Goal: Task Accomplishment & Management: Manage account settings

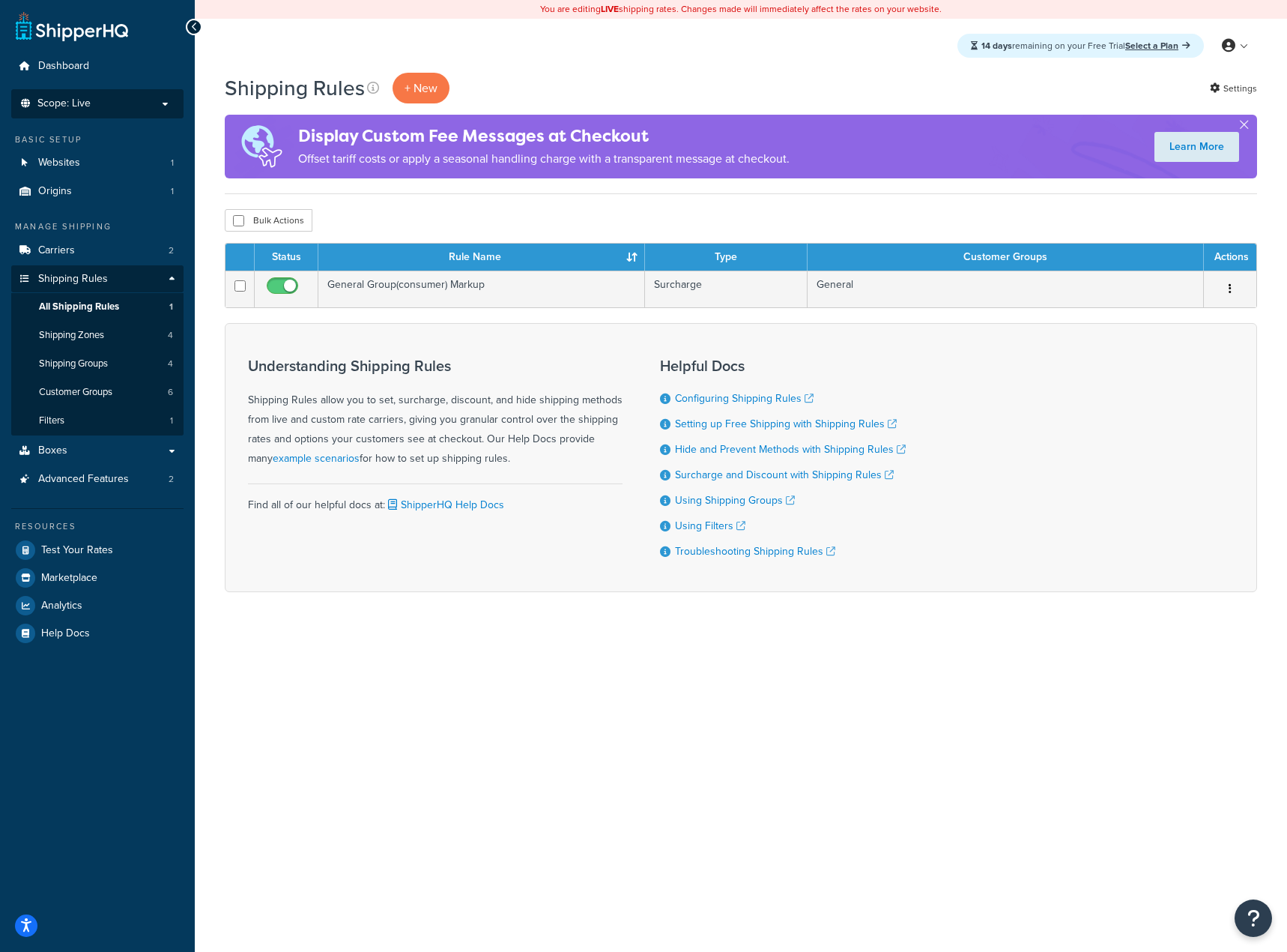
click at [99, 95] on li "Scope: Live Development Integration Test" at bounding box center [97, 104] width 172 height 29
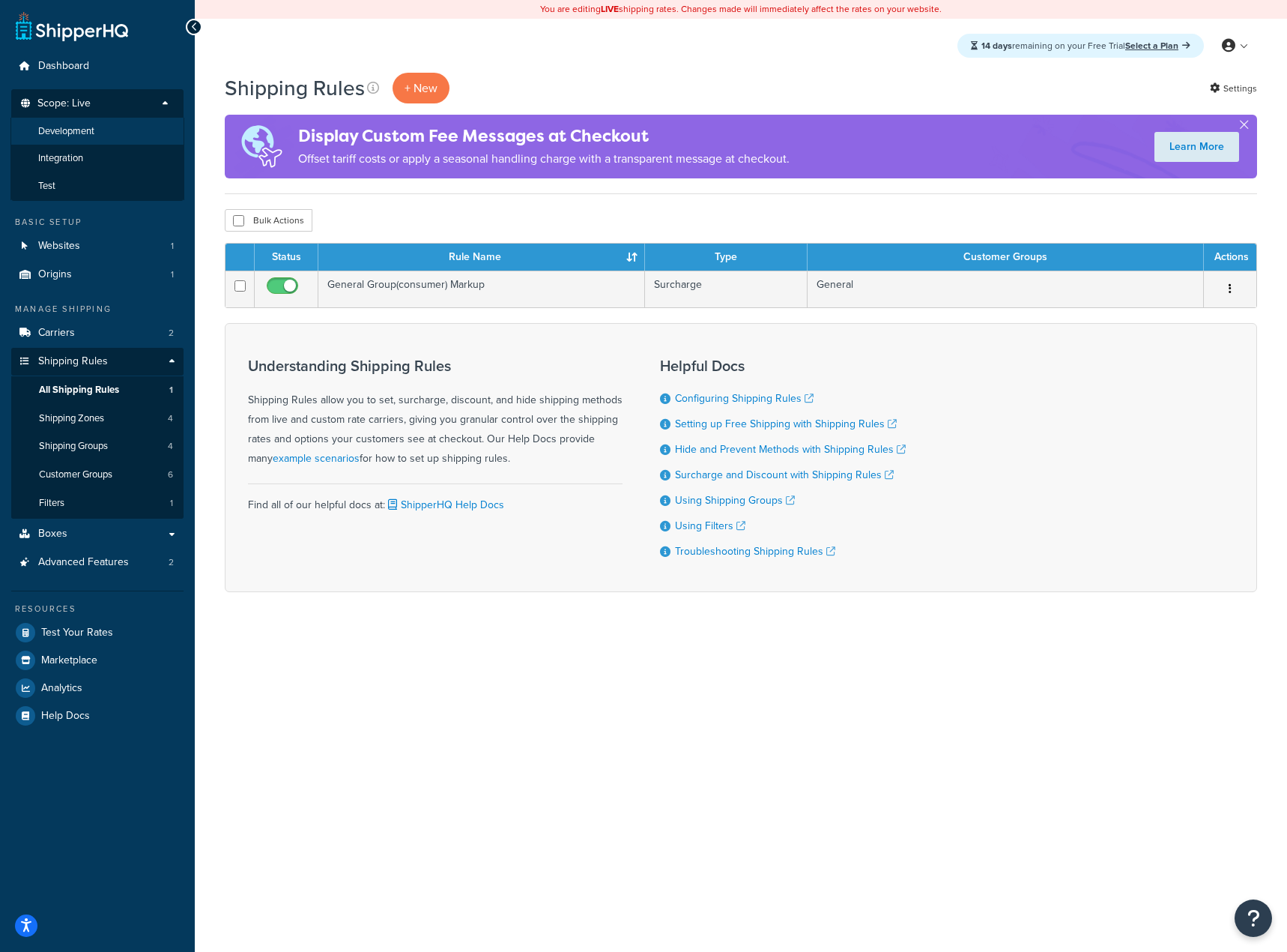
click at [88, 131] on span "Development" at bounding box center [66, 131] width 57 height 12
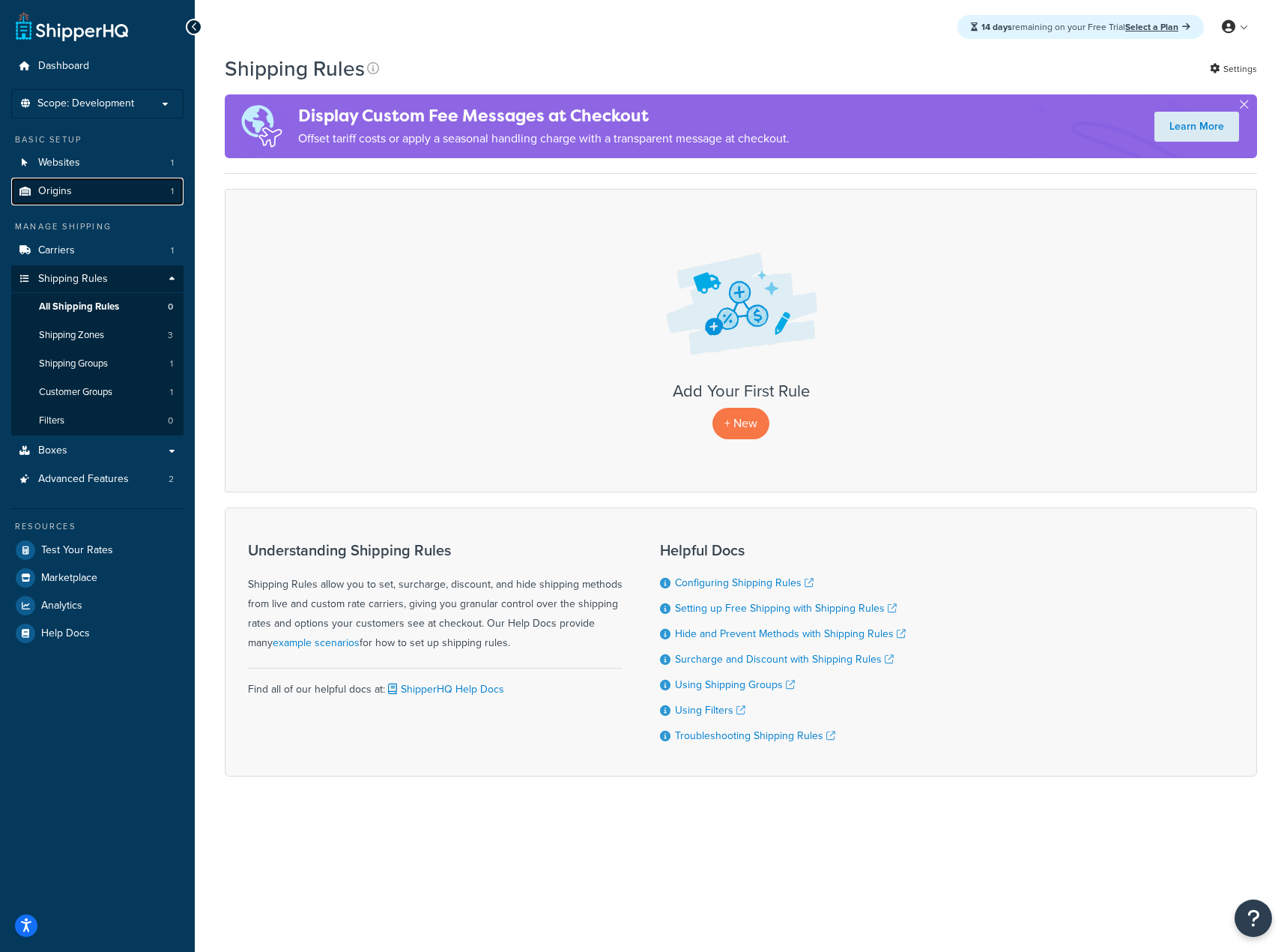
click at [131, 183] on link "Origins 1" at bounding box center [97, 191] width 172 height 27
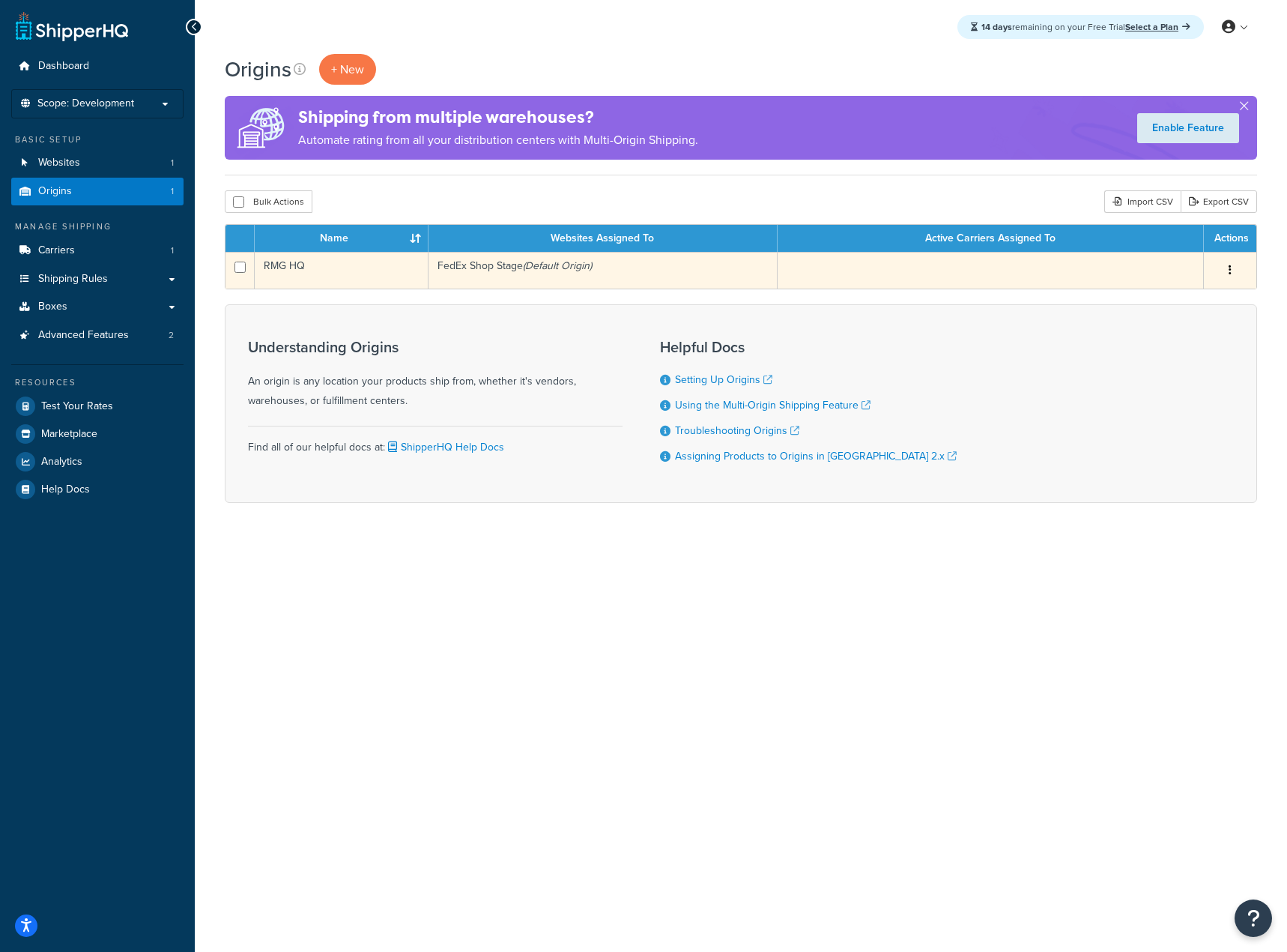
click at [1232, 270] on button "button" at bounding box center [1230, 270] width 21 height 24
click at [1194, 292] on link "Edit" at bounding box center [1181, 298] width 119 height 31
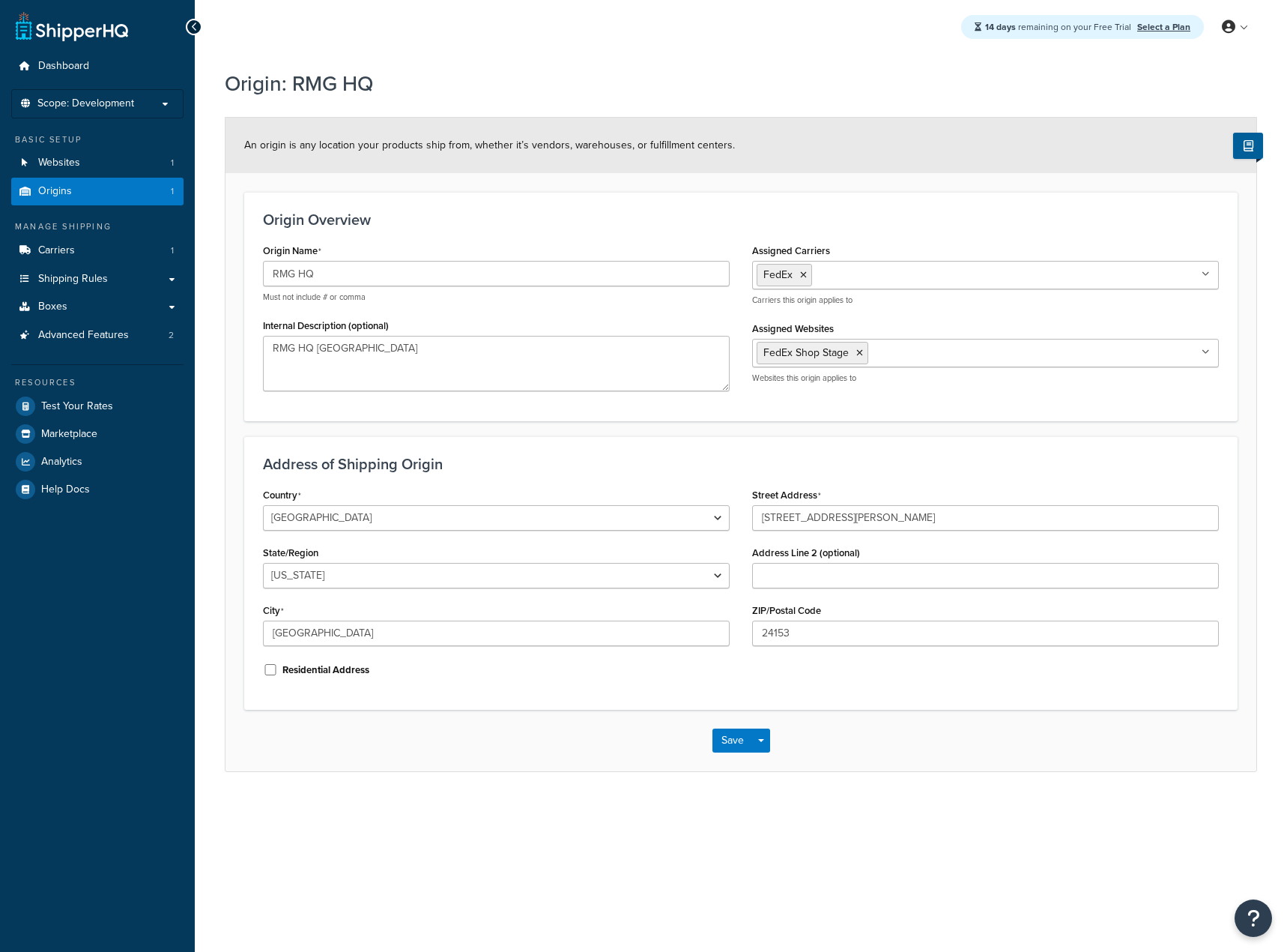
select select "46"
click at [720, 745] on button "Save" at bounding box center [733, 740] width 41 height 24
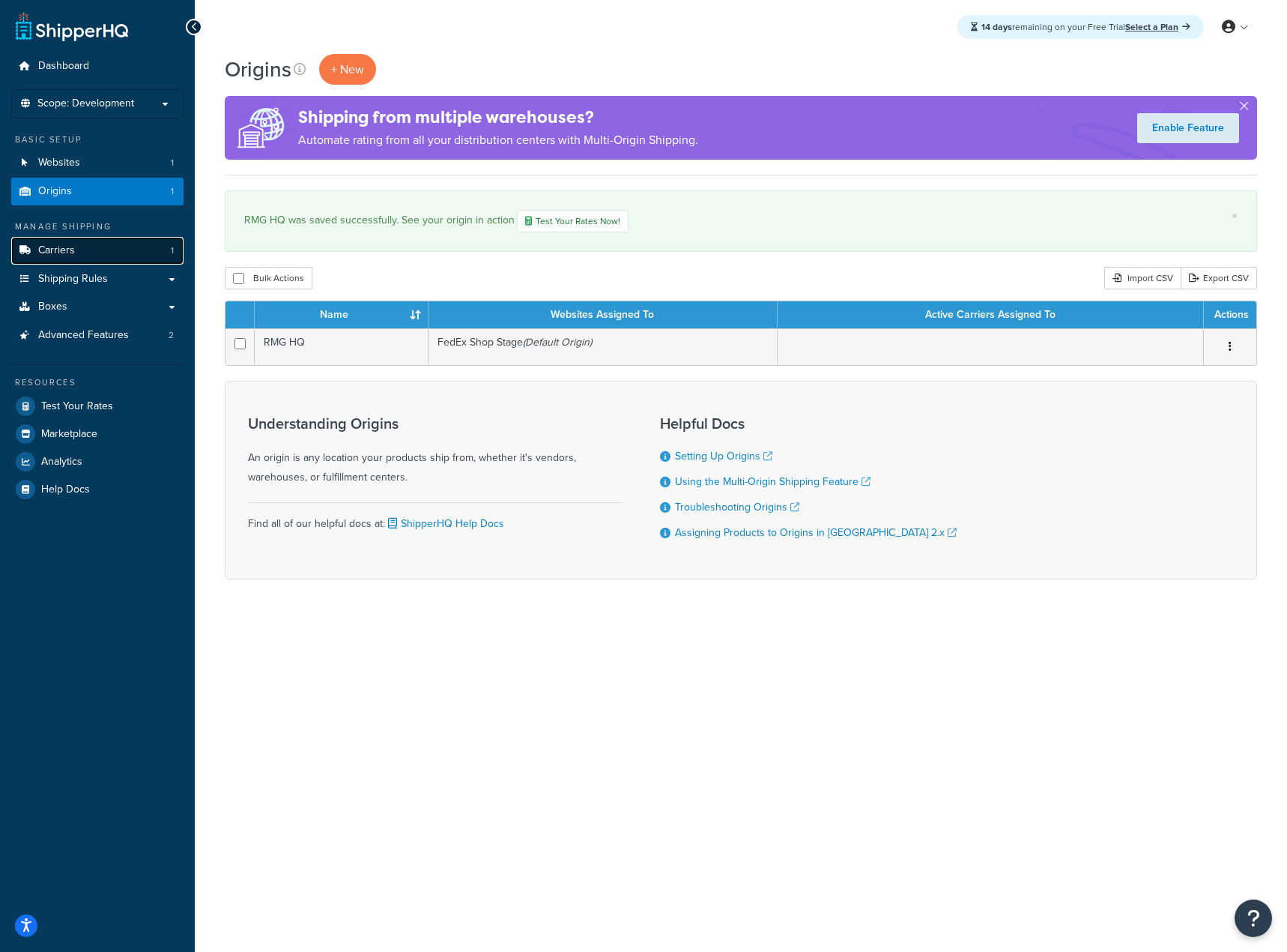
click at [121, 250] on link "Carriers 1" at bounding box center [97, 250] width 172 height 27
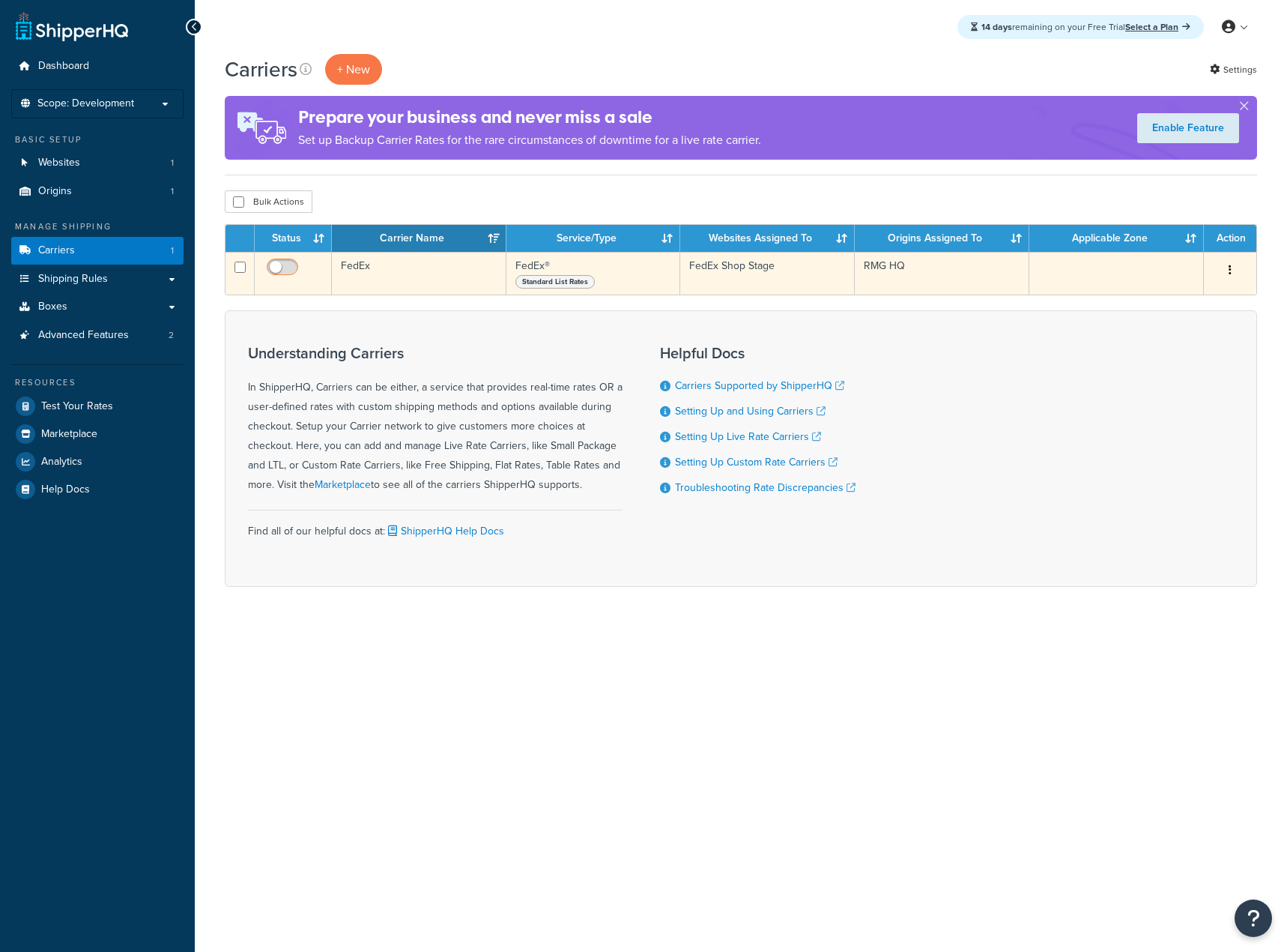
click at [281, 270] on input "checkbox" at bounding box center [284, 271] width 42 height 19
checkbox input "true"
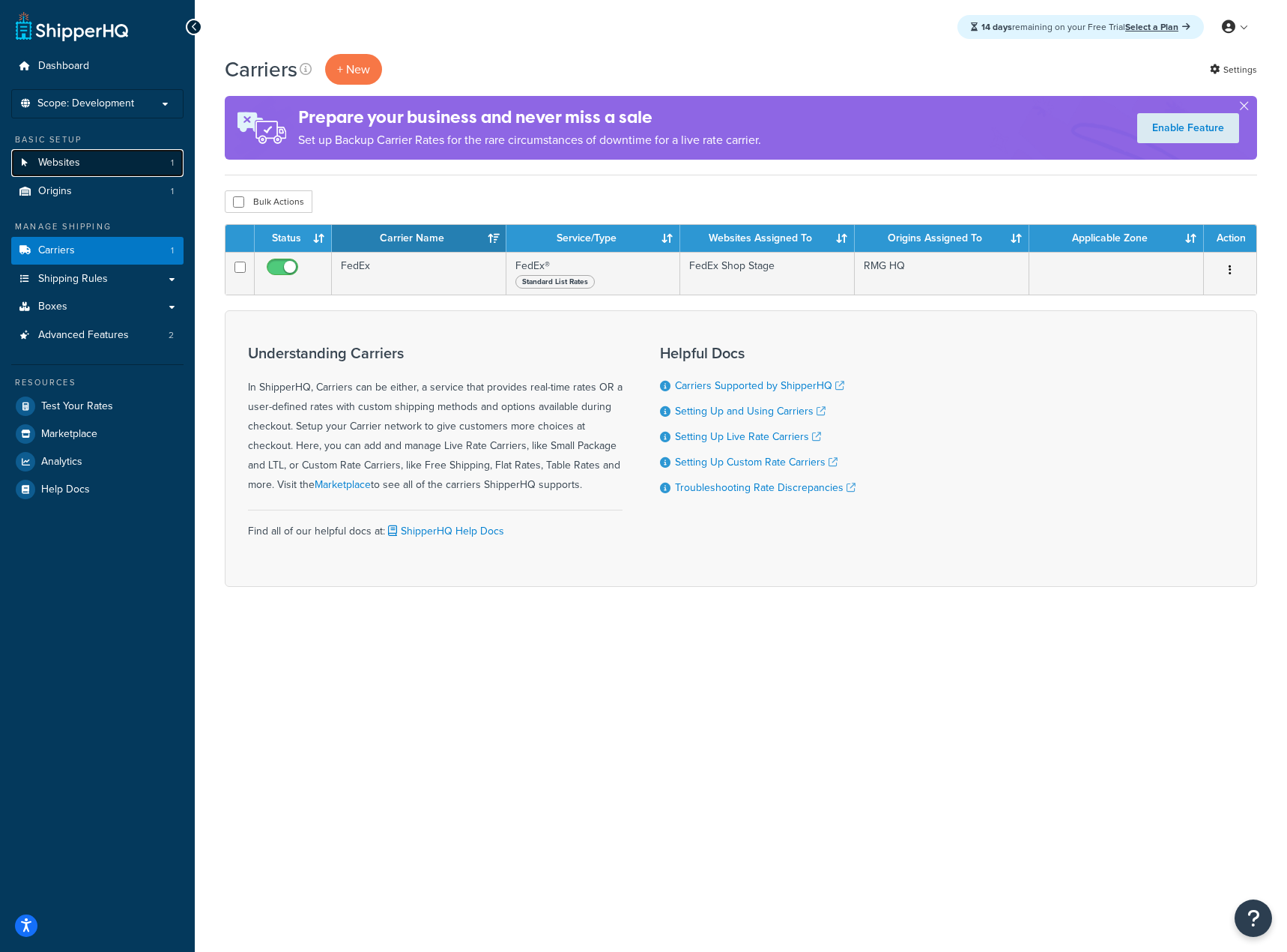
click at [90, 154] on link "Websites 1" at bounding box center [97, 163] width 172 height 27
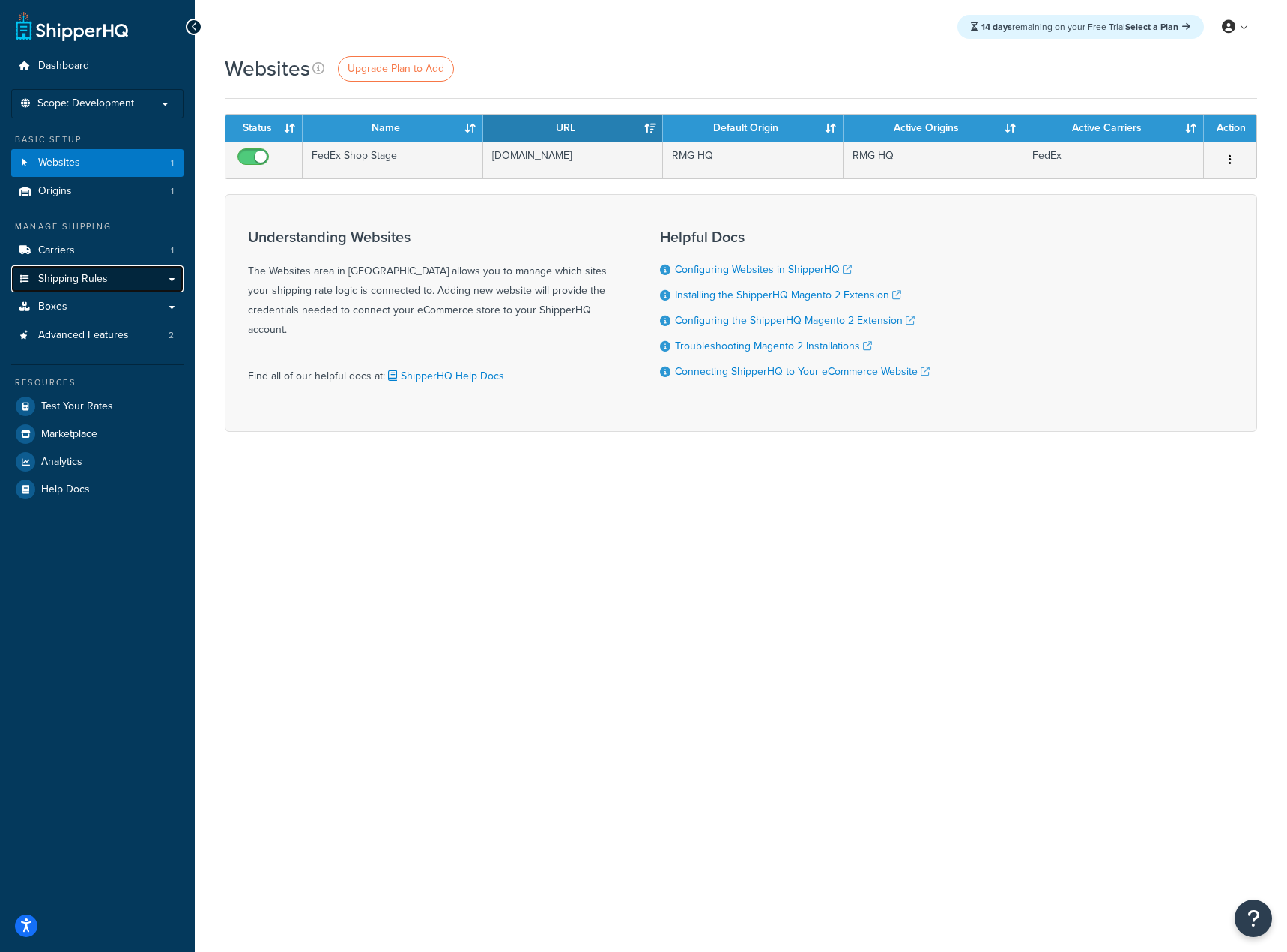
click at [78, 279] on span "Shipping Rules" at bounding box center [73, 279] width 70 height 12
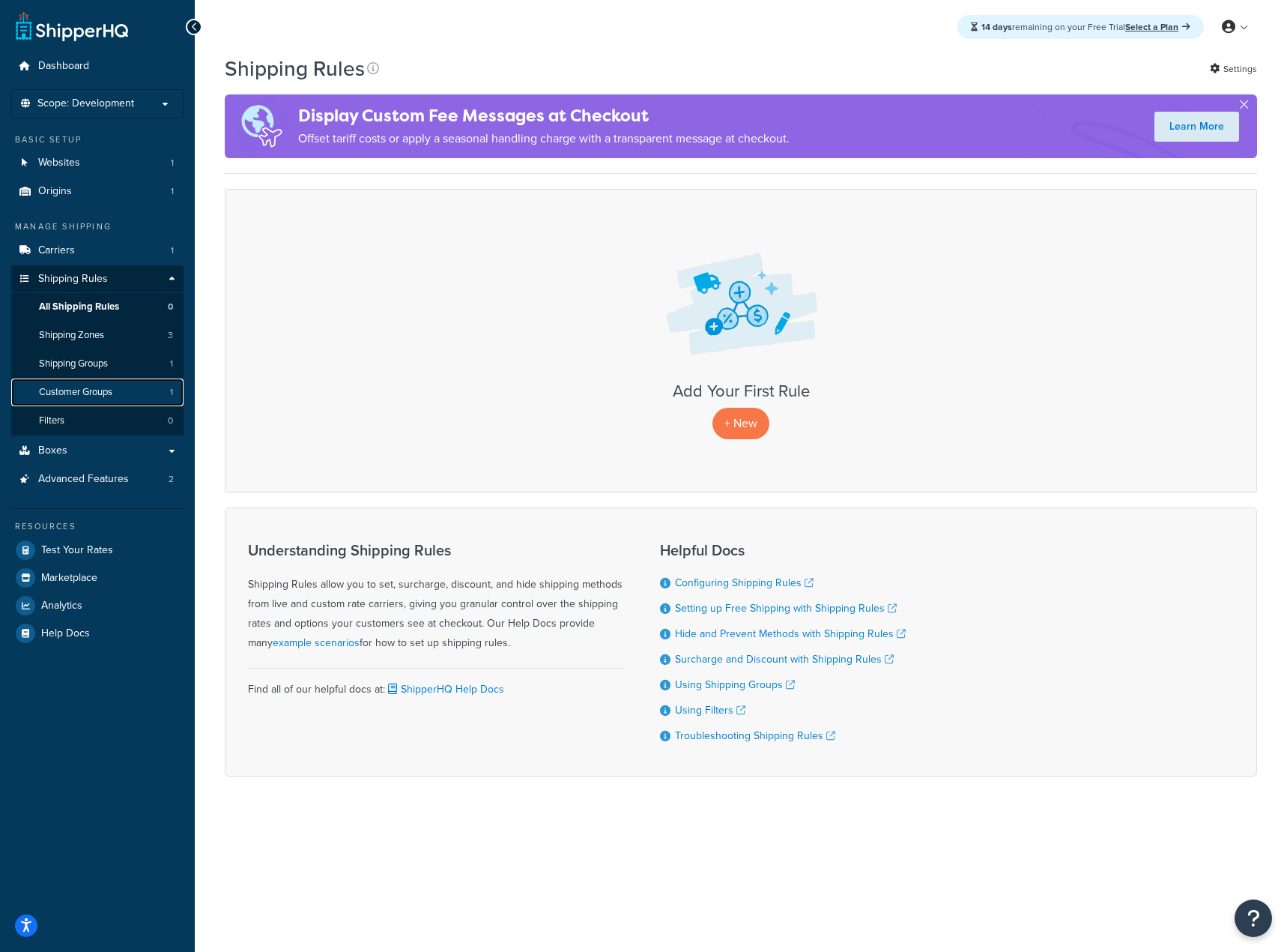
click at [79, 395] on span "Customer Groups" at bounding box center [75, 392] width 73 height 12
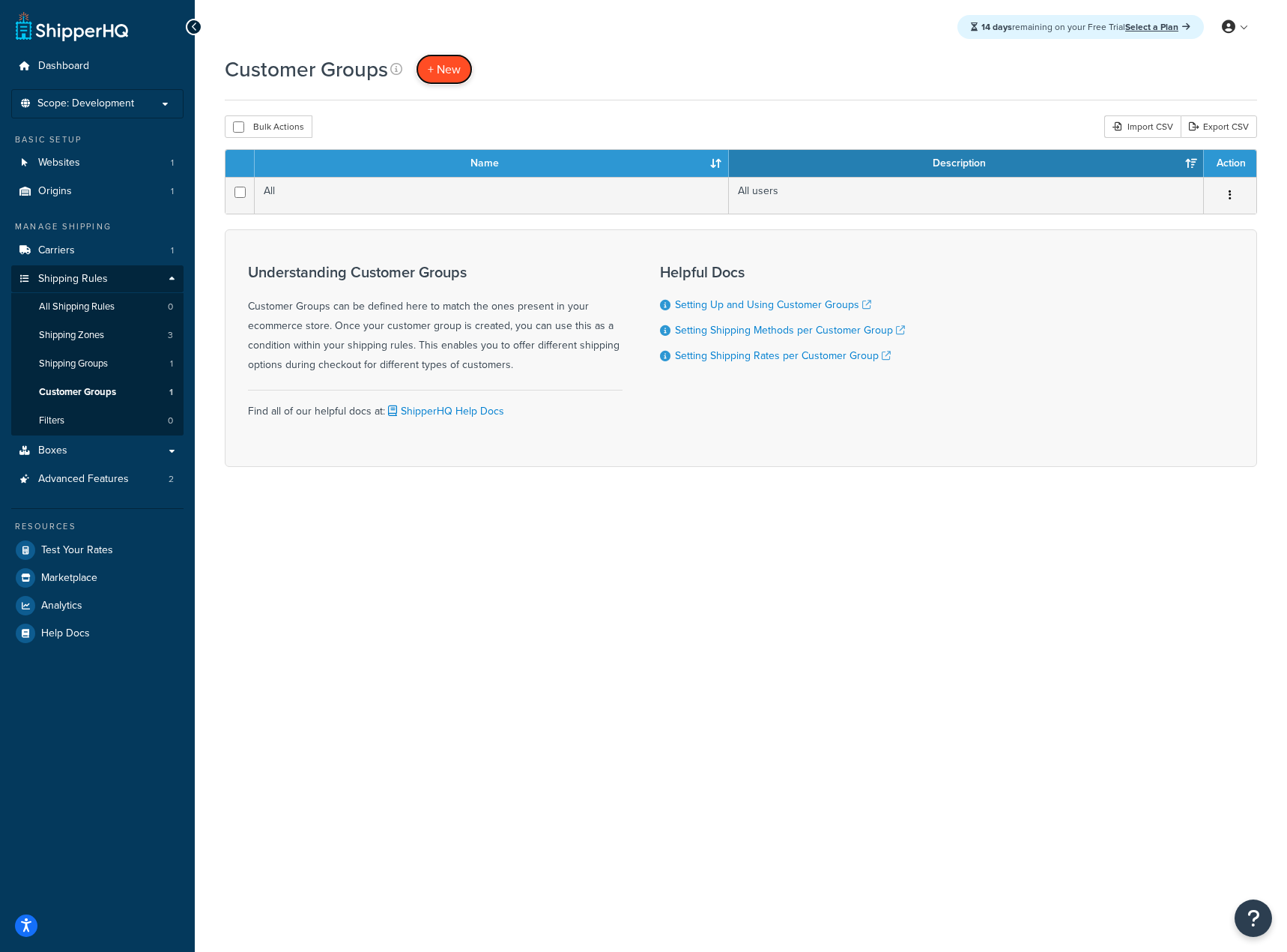
click at [445, 75] on span "+ New" at bounding box center [444, 69] width 33 height 17
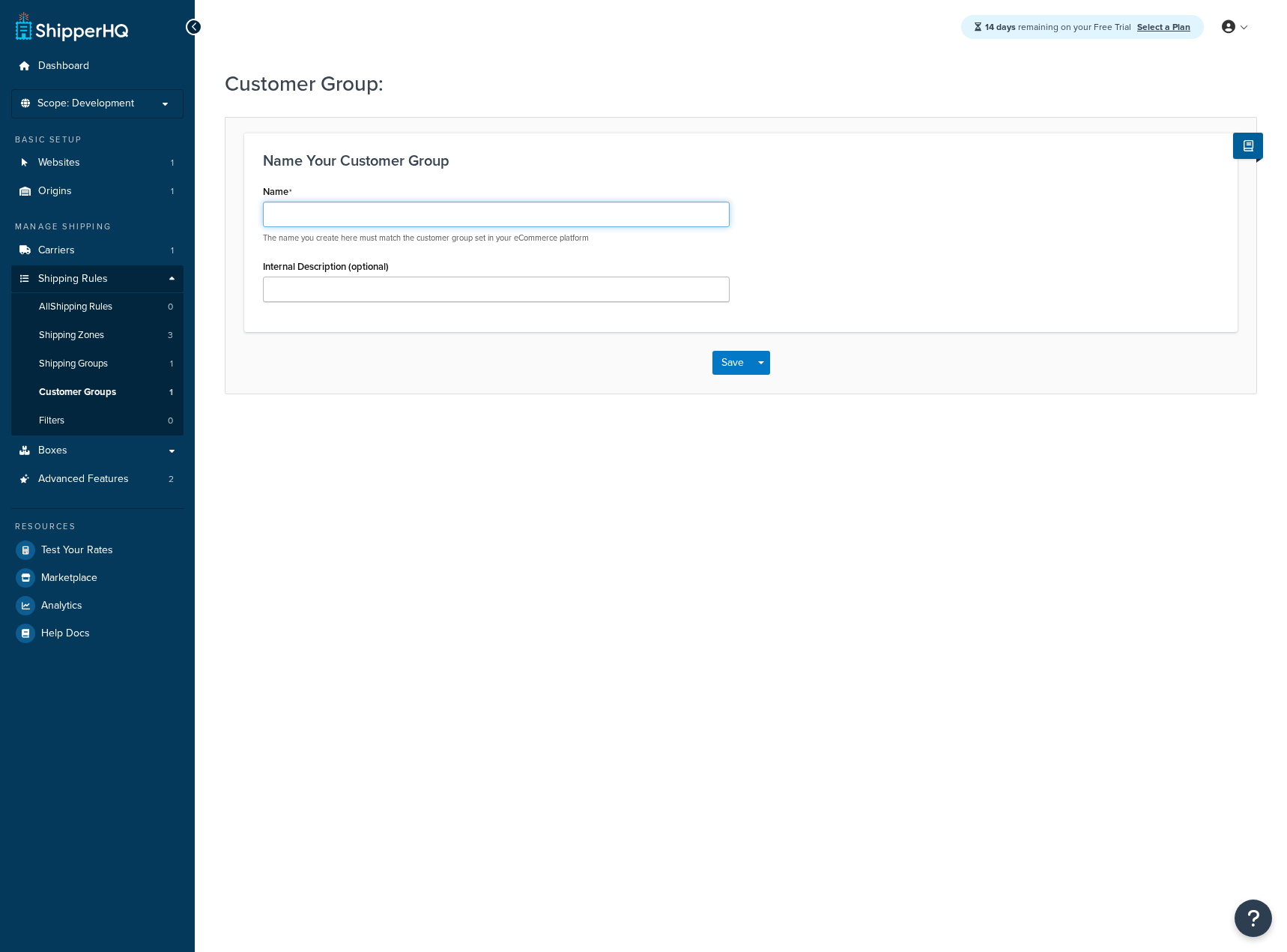
click at [395, 215] on input "Name" at bounding box center [496, 214] width 467 height 26
type input "General"
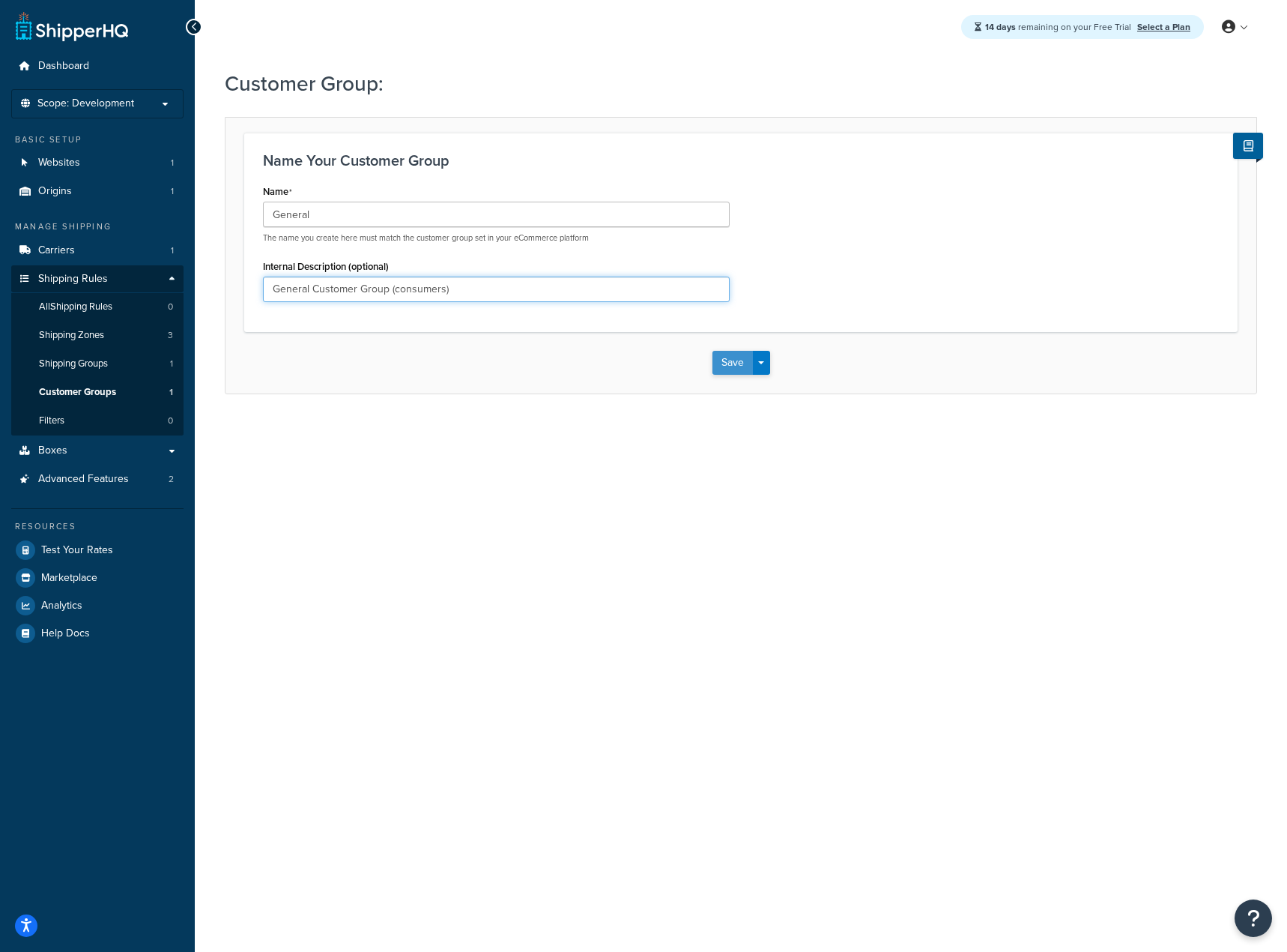
type input "General Customer Group (consumers)"
click at [731, 363] on button "Save" at bounding box center [733, 362] width 41 height 24
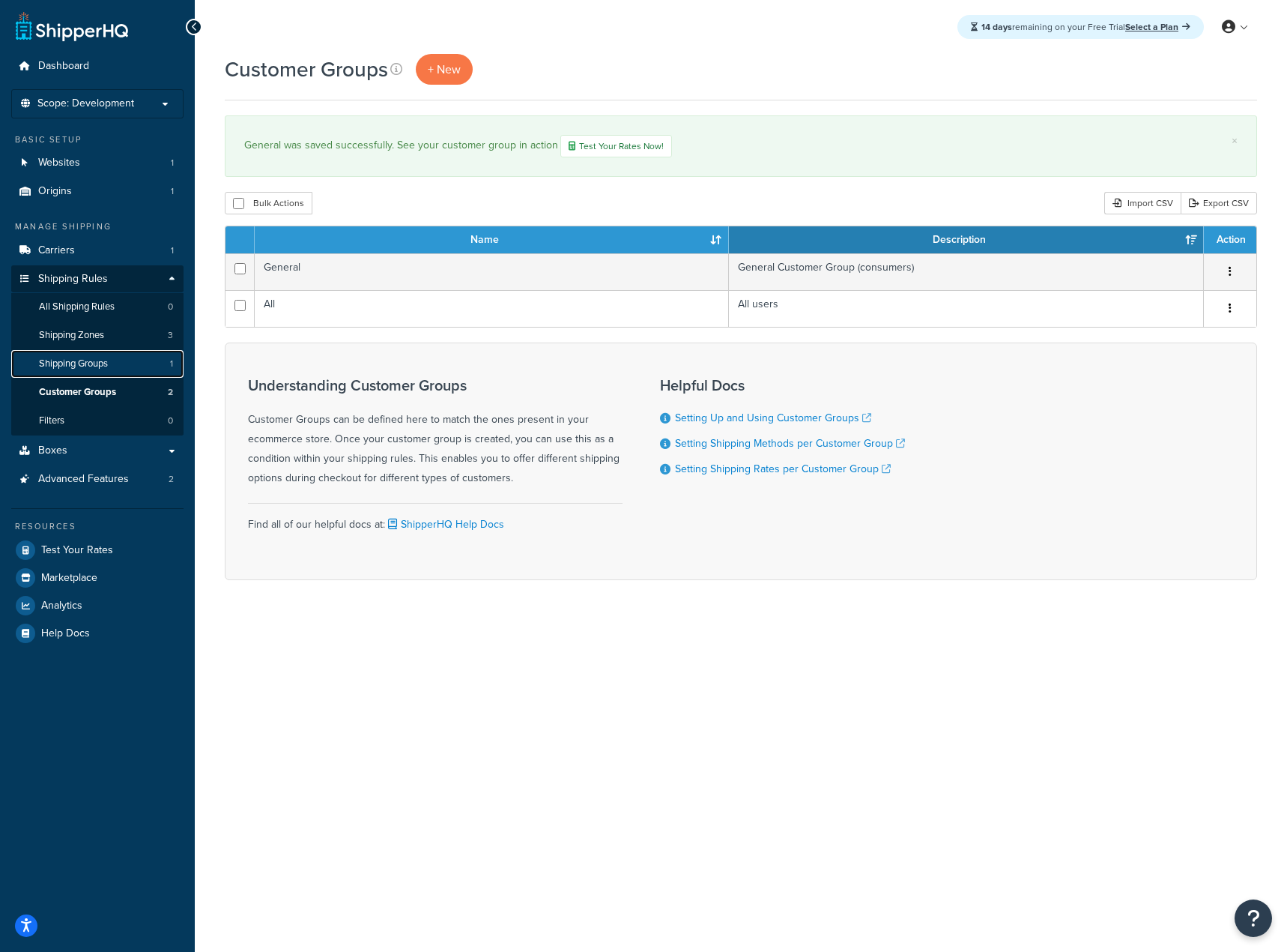
click at [93, 354] on link "Shipping Groups 1" at bounding box center [97, 364] width 172 height 27
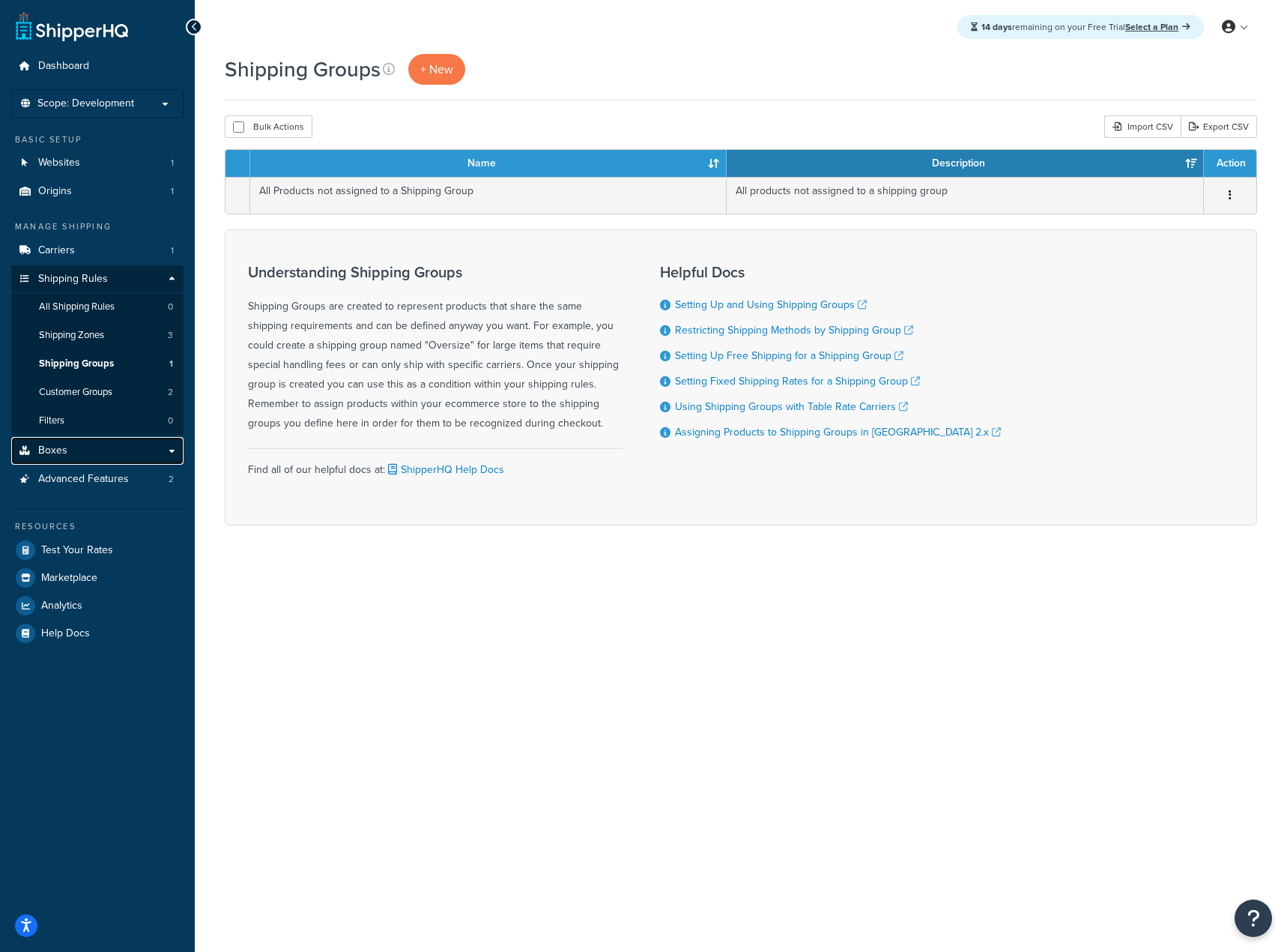
click at [109, 449] on link "Boxes" at bounding box center [97, 450] width 172 height 27
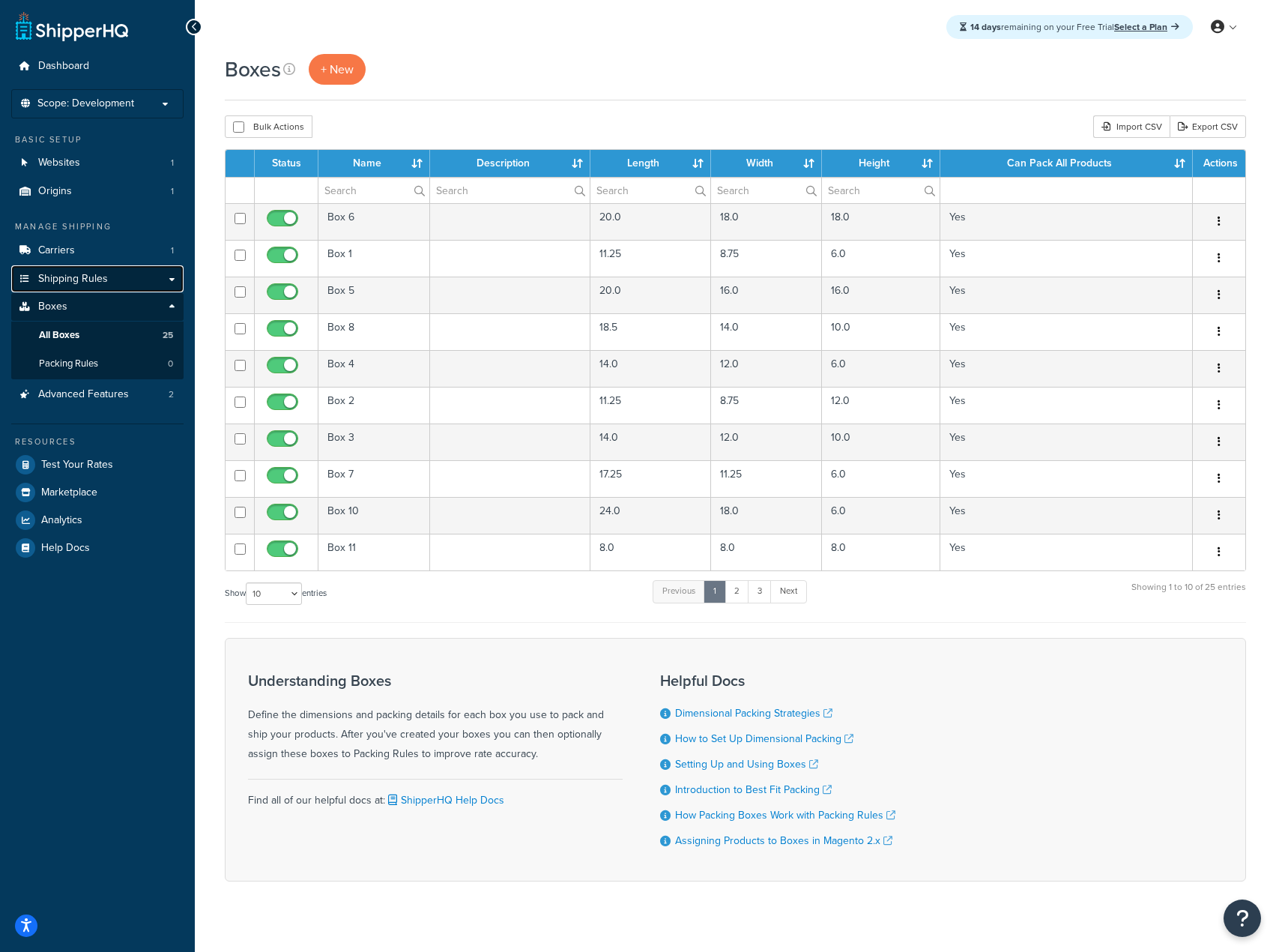
click at [88, 278] on span "Shipping Rules" at bounding box center [73, 279] width 70 height 12
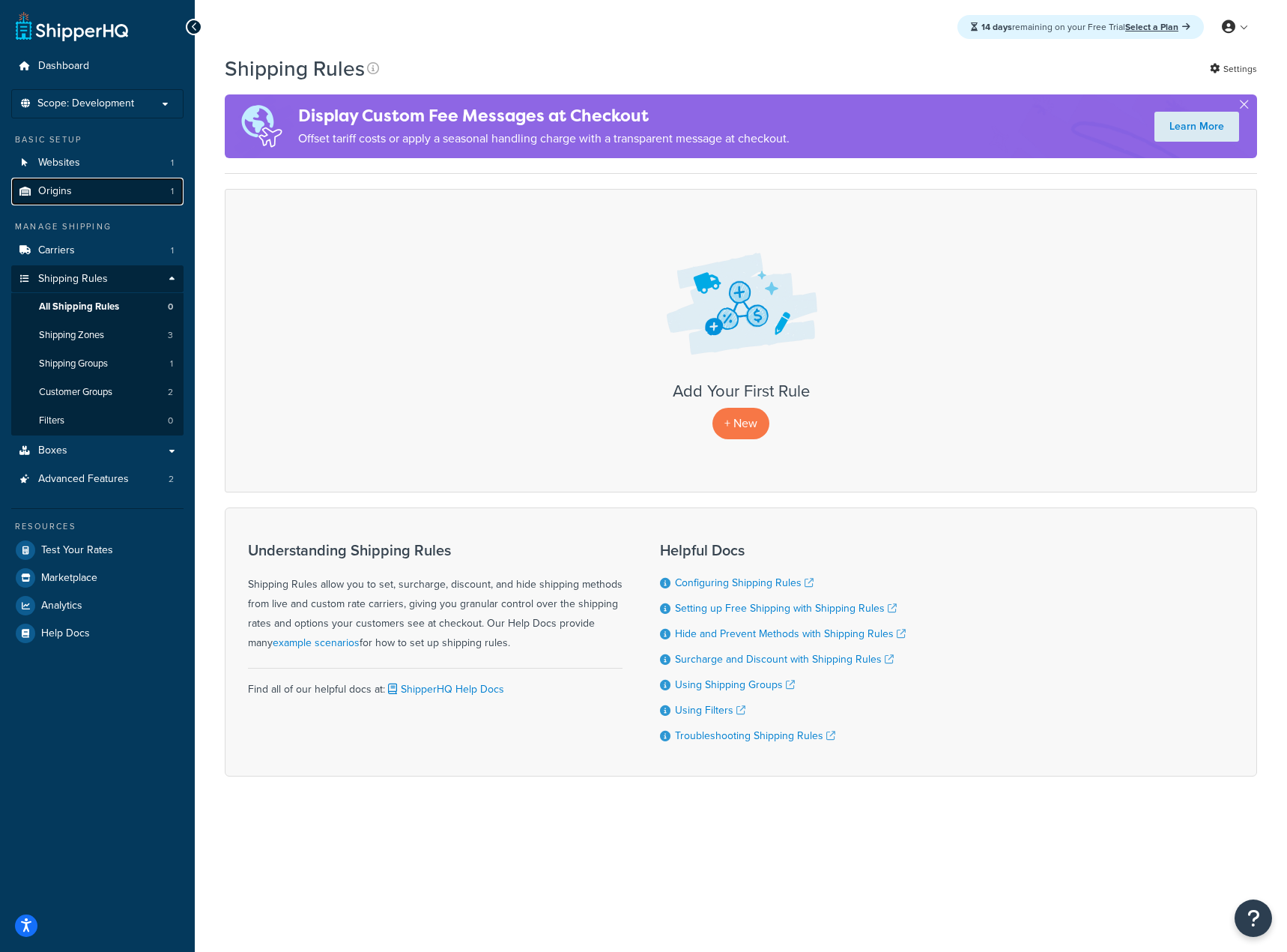
click at [100, 191] on link "Origins 1" at bounding box center [97, 191] width 172 height 27
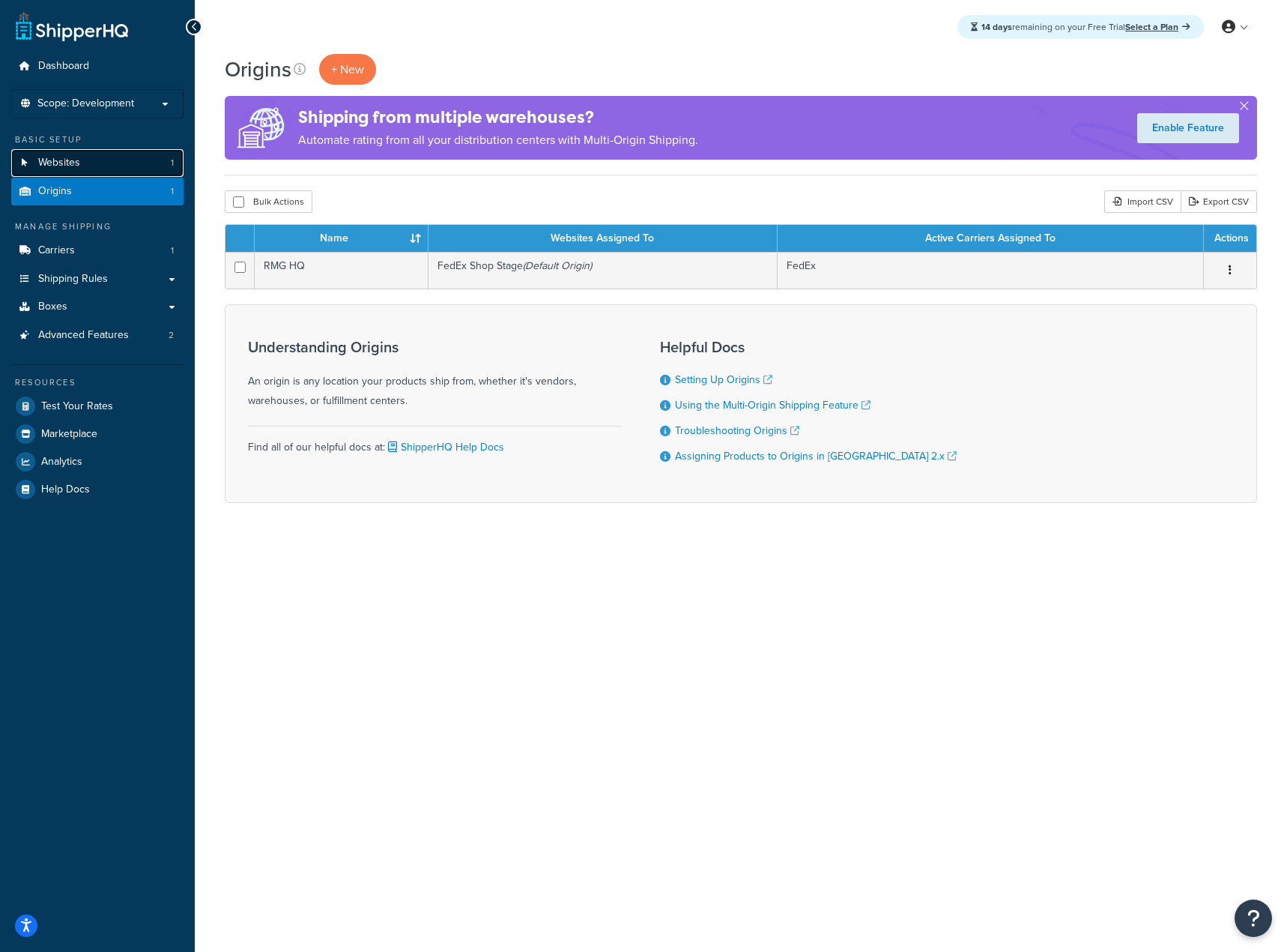
click at [102, 170] on link "Websites 1" at bounding box center [97, 163] width 172 height 27
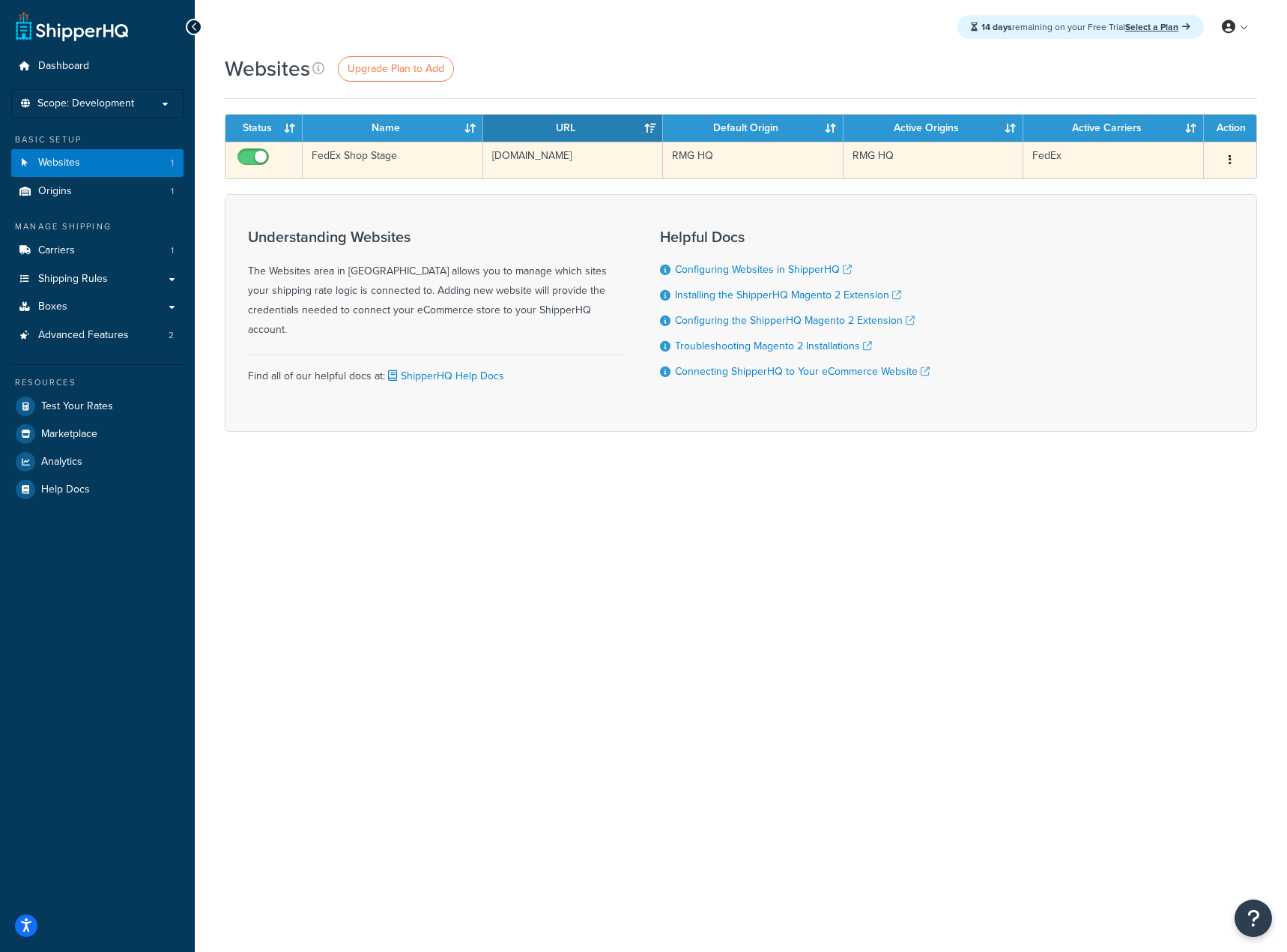
click at [1233, 154] on button "button" at bounding box center [1230, 160] width 21 height 24
click at [1180, 183] on link "Edit" at bounding box center [1169, 189] width 119 height 31
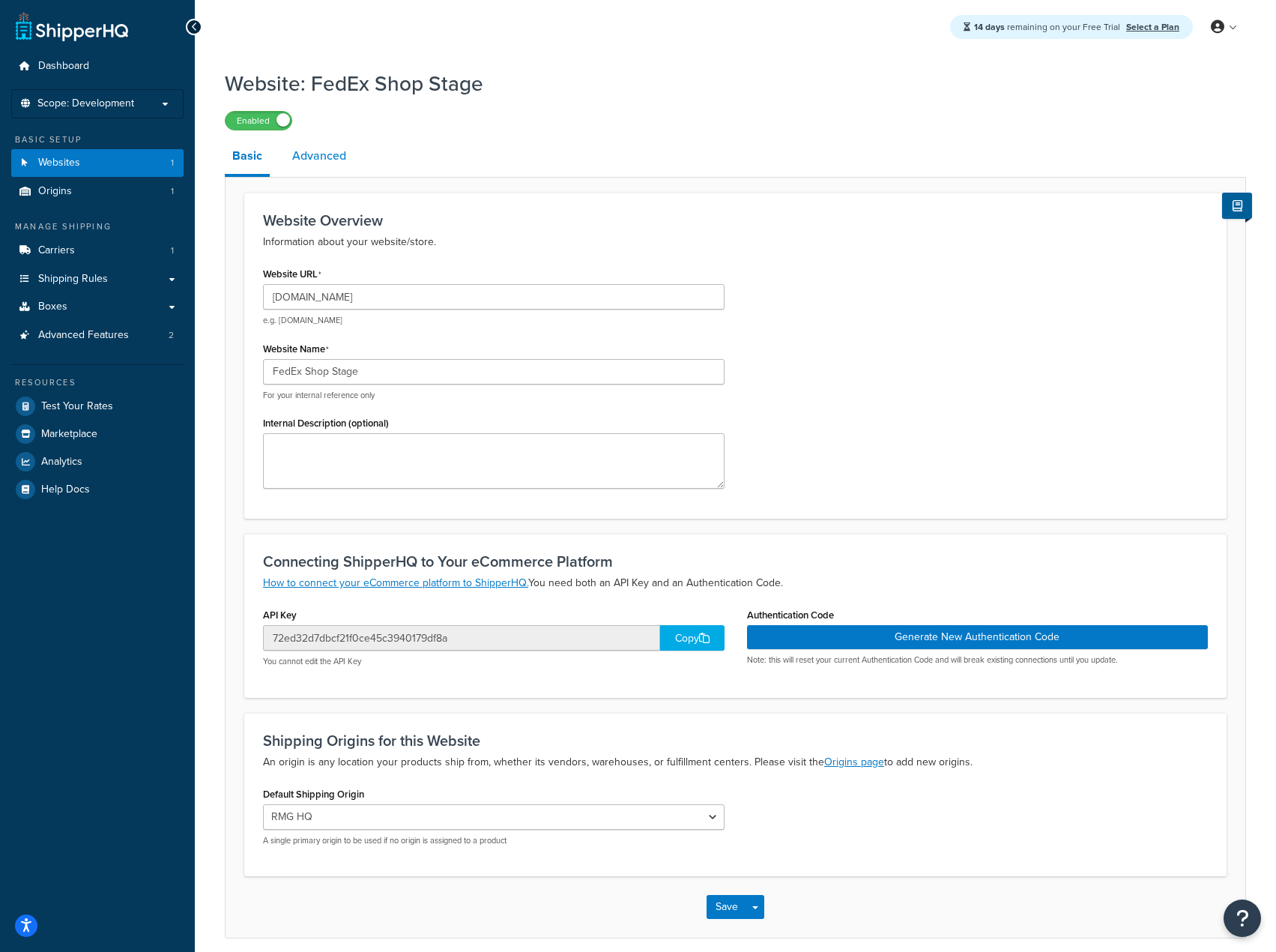
click at [331, 160] on link "Advanced" at bounding box center [319, 156] width 69 height 36
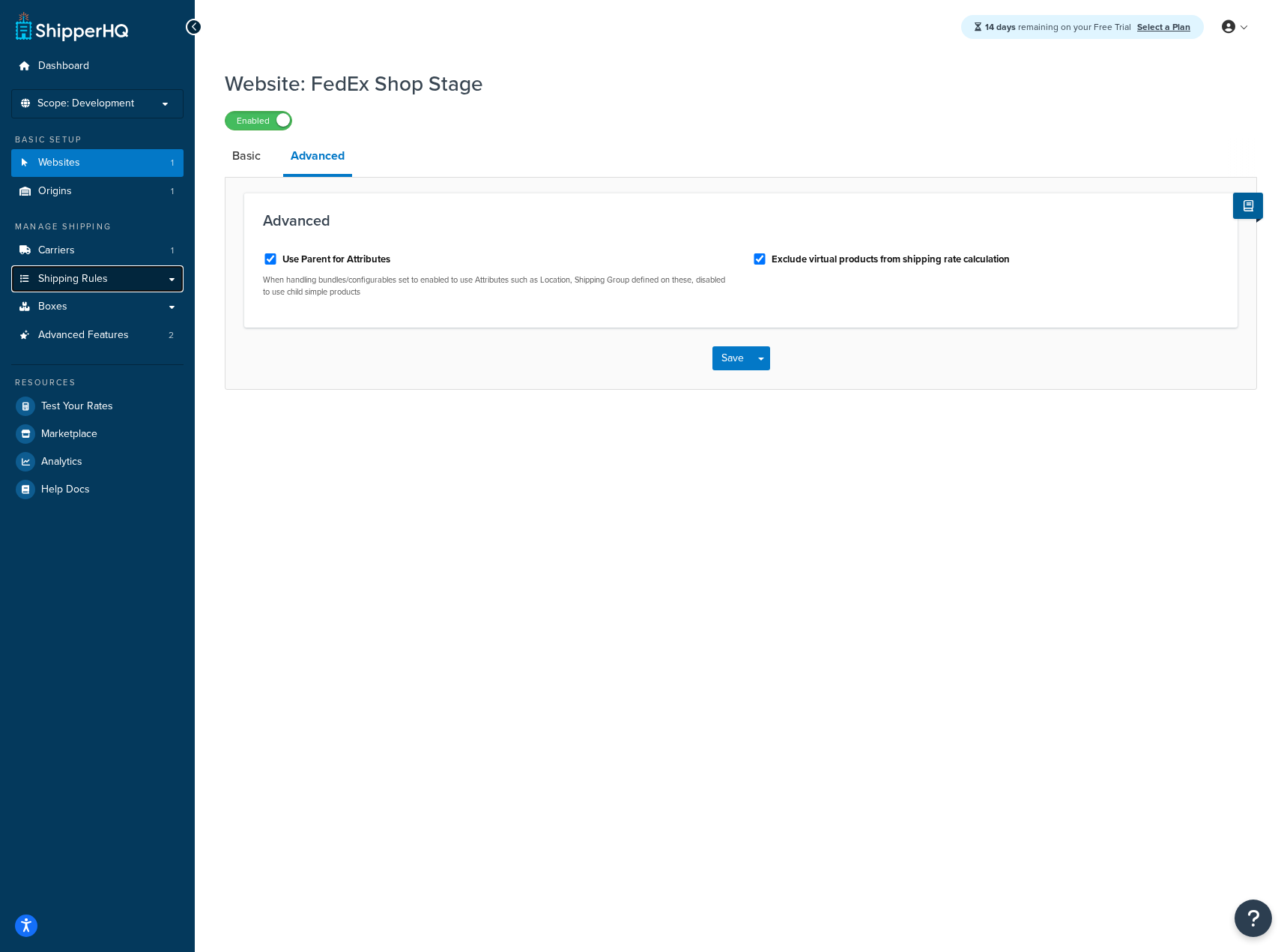
click at [75, 285] on span "Shipping Rules" at bounding box center [73, 279] width 70 height 12
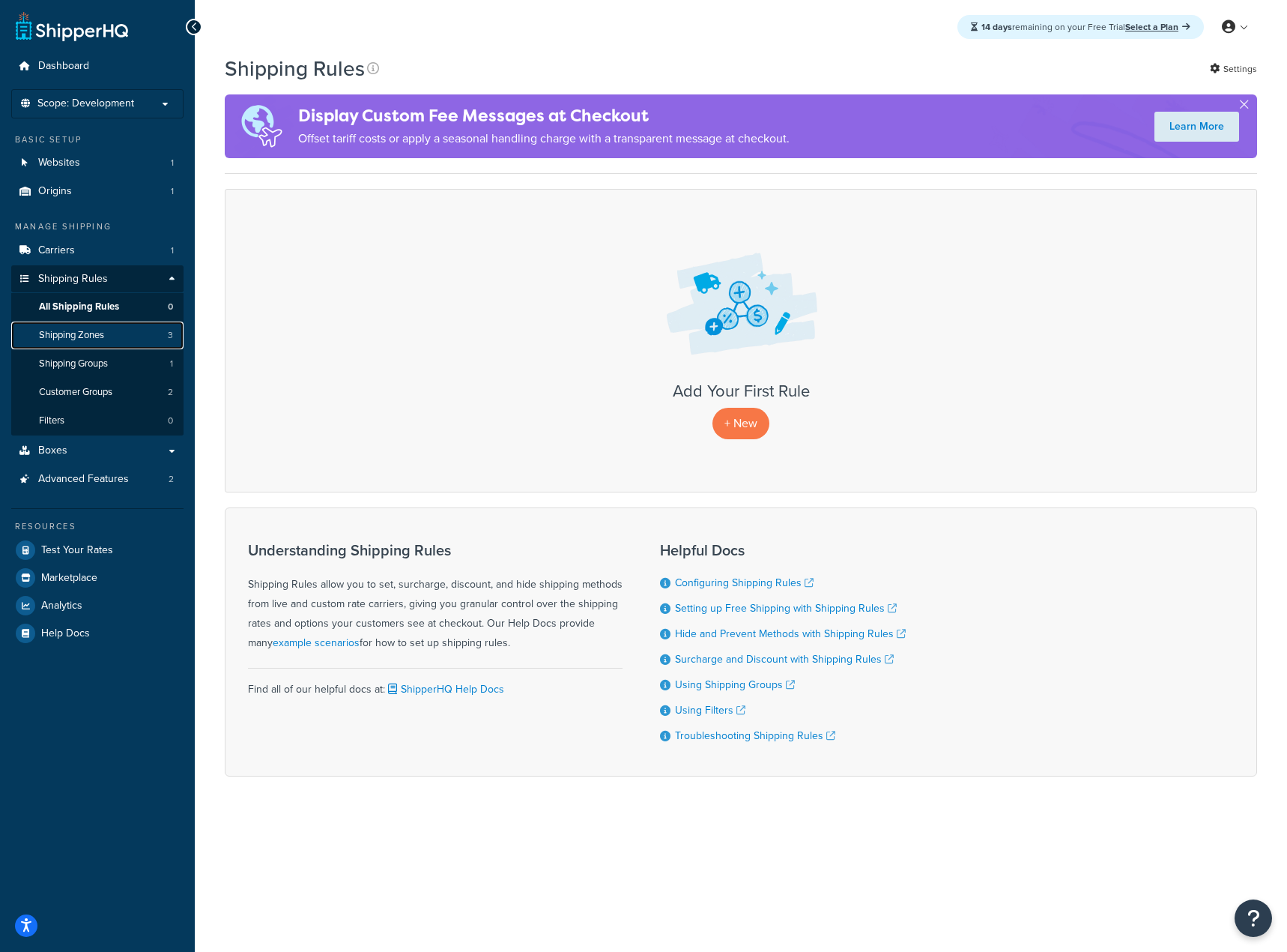
click at [111, 338] on link "Shipping Zones 3" at bounding box center [97, 334] width 172 height 27
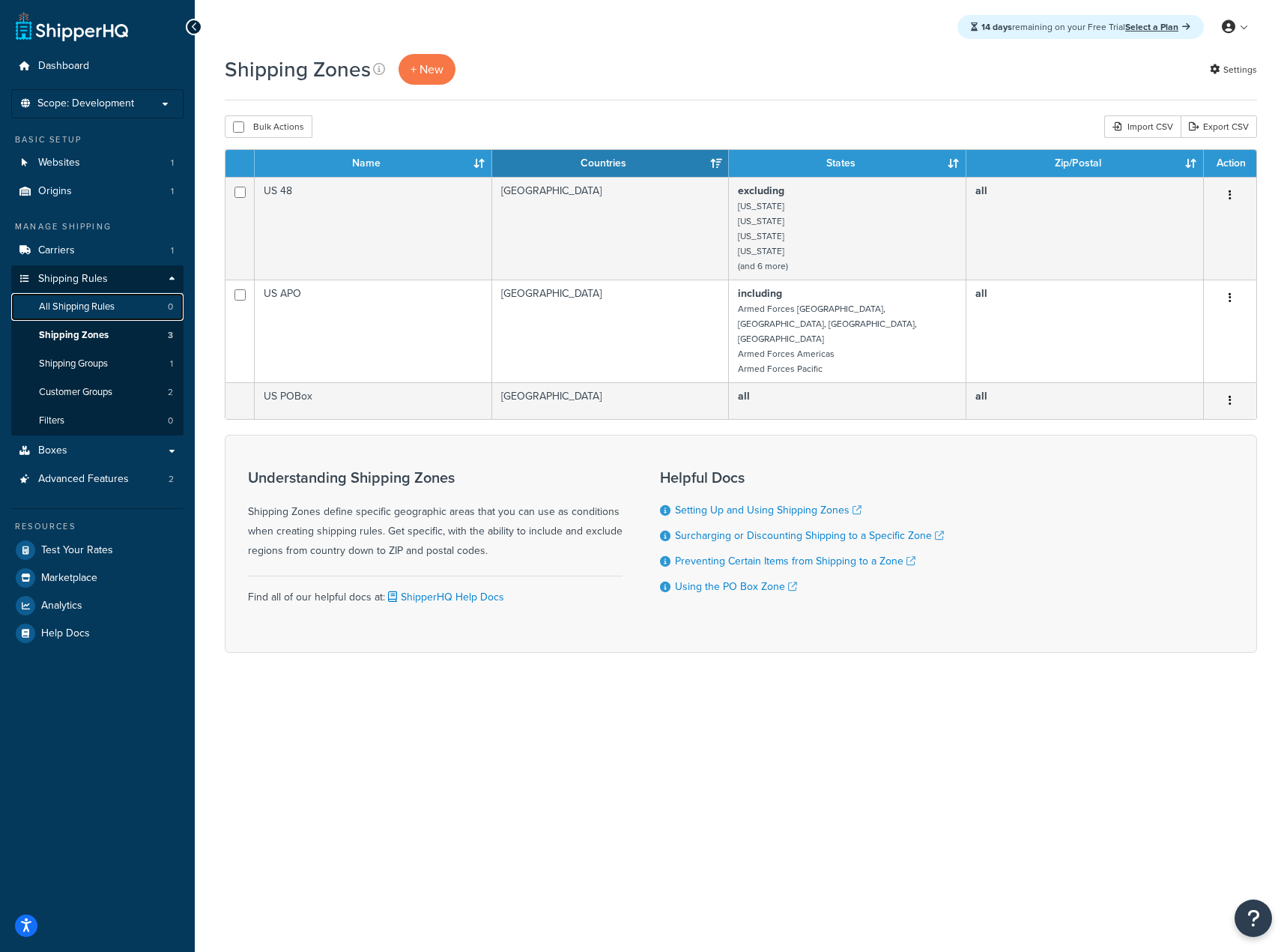
click at [111, 308] on span "All Shipping Rules" at bounding box center [77, 307] width 76 height 12
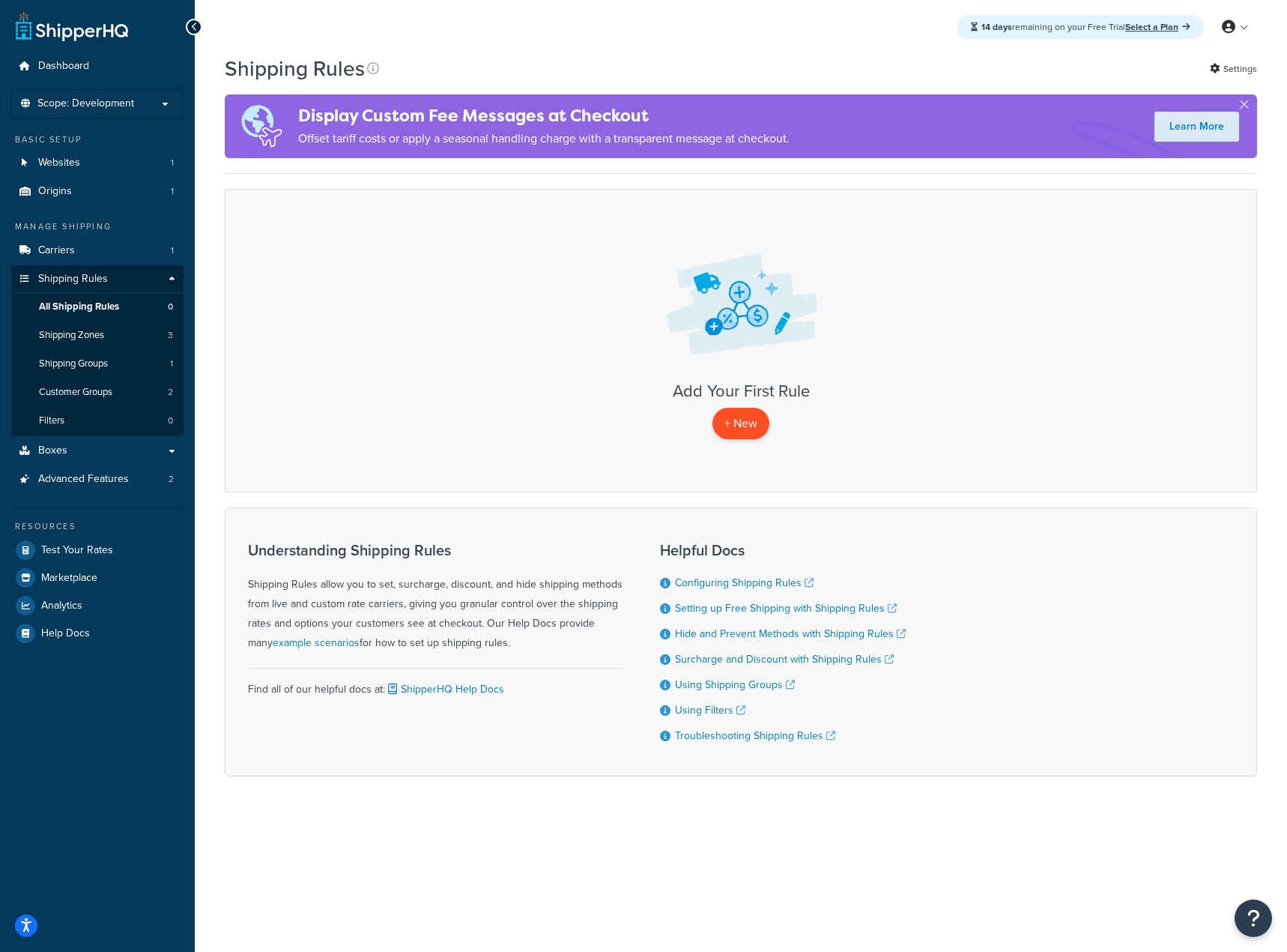
click at [728, 417] on p "+ New" at bounding box center [741, 423] width 57 height 31
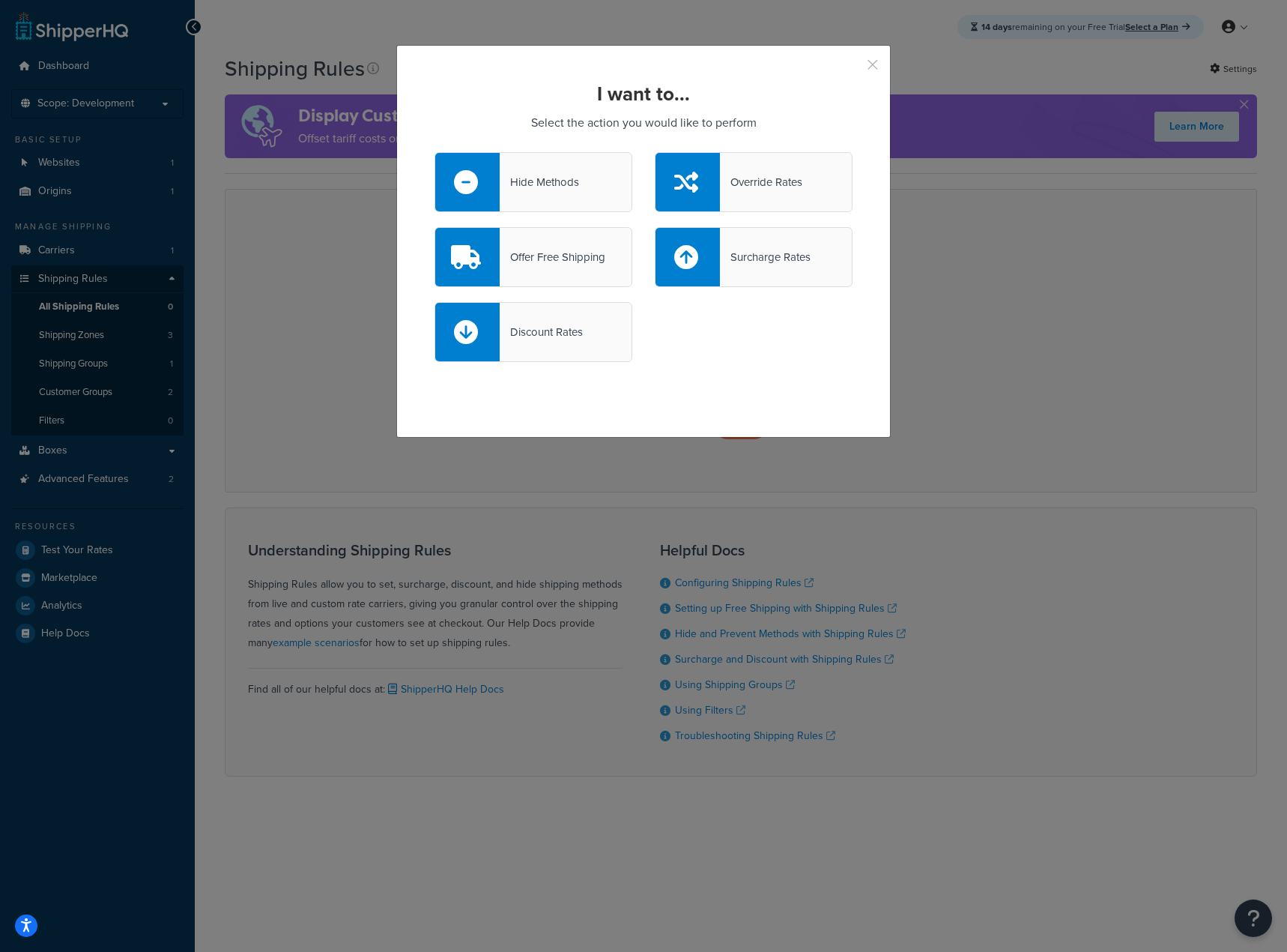
click at [853, 68] on button "button" at bounding box center [851, 70] width 4 height 4
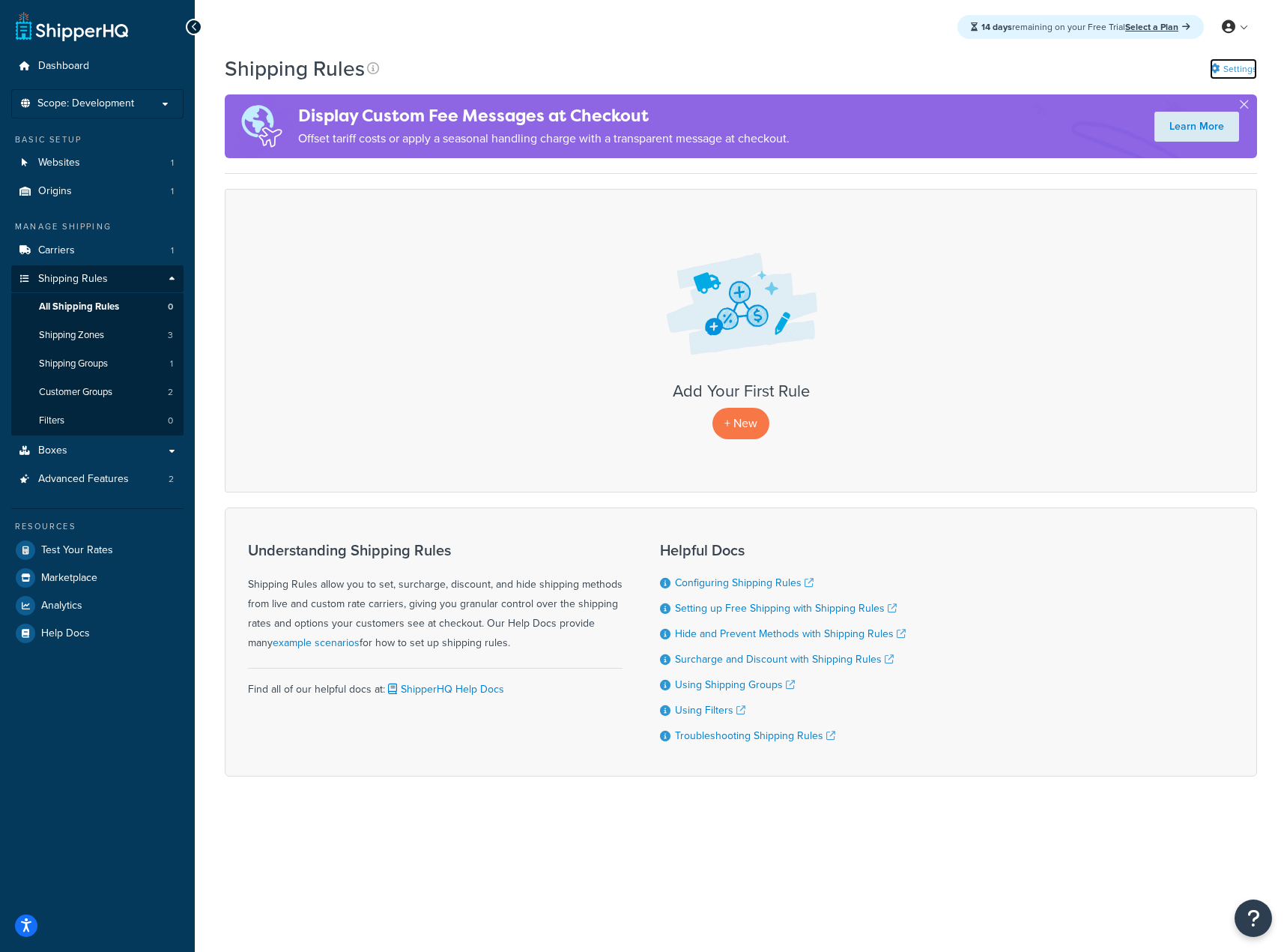
click at [1215, 72] on icon at bounding box center [1214, 68] width 10 height 10
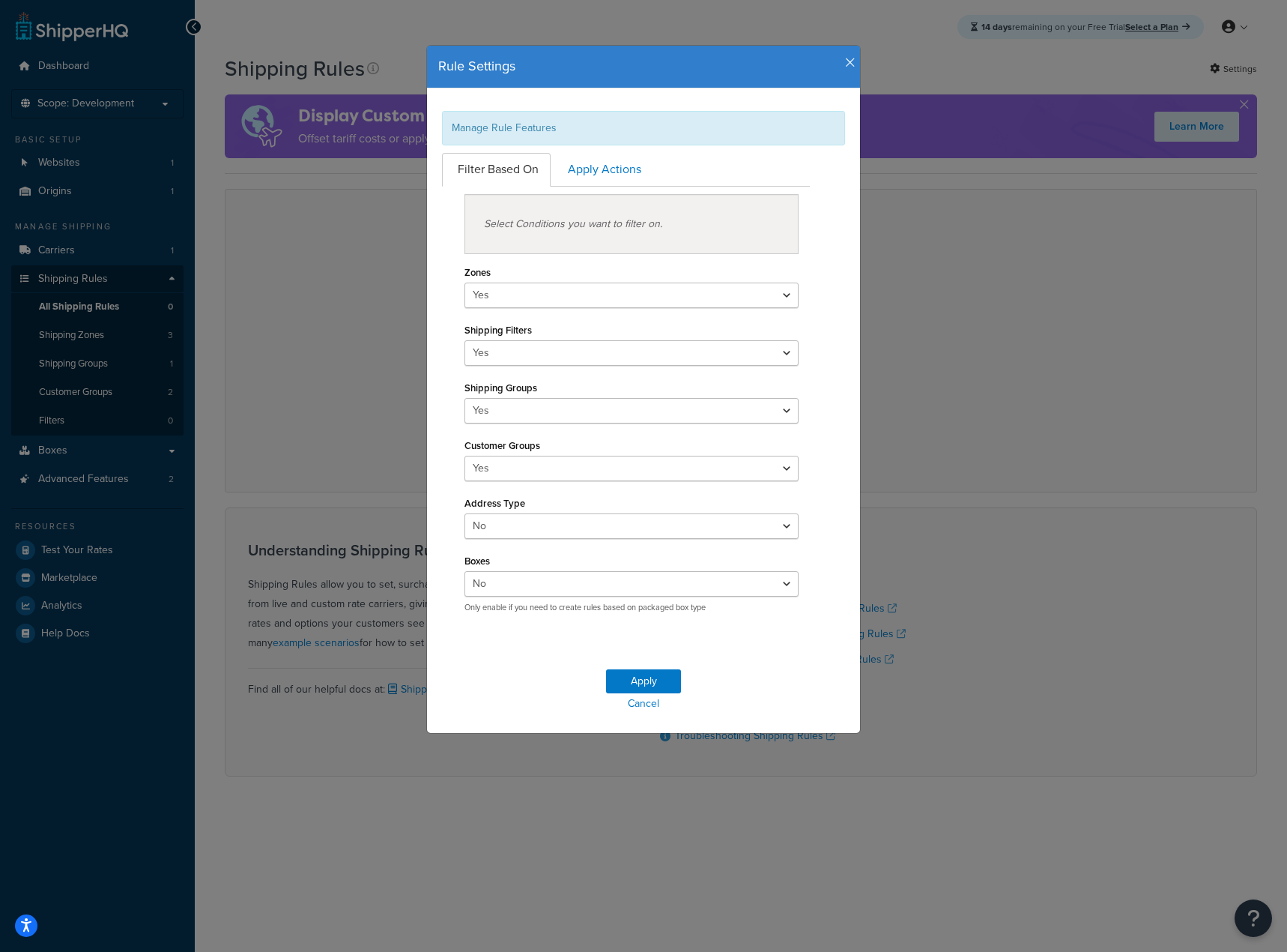
click at [845, 64] on icon "button" at bounding box center [850, 63] width 11 height 13
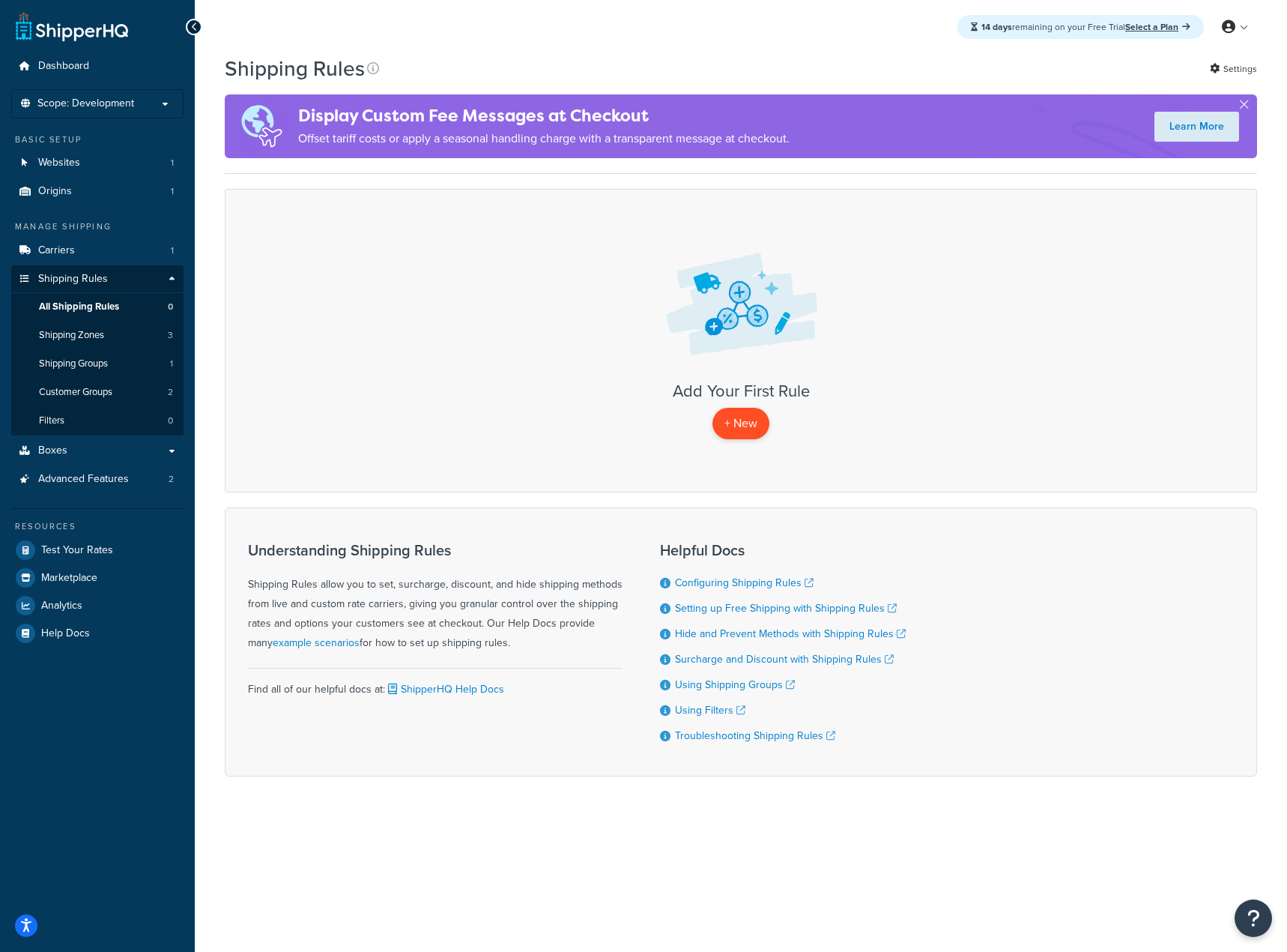
click at [716, 415] on p "+ New" at bounding box center [741, 423] width 57 height 31
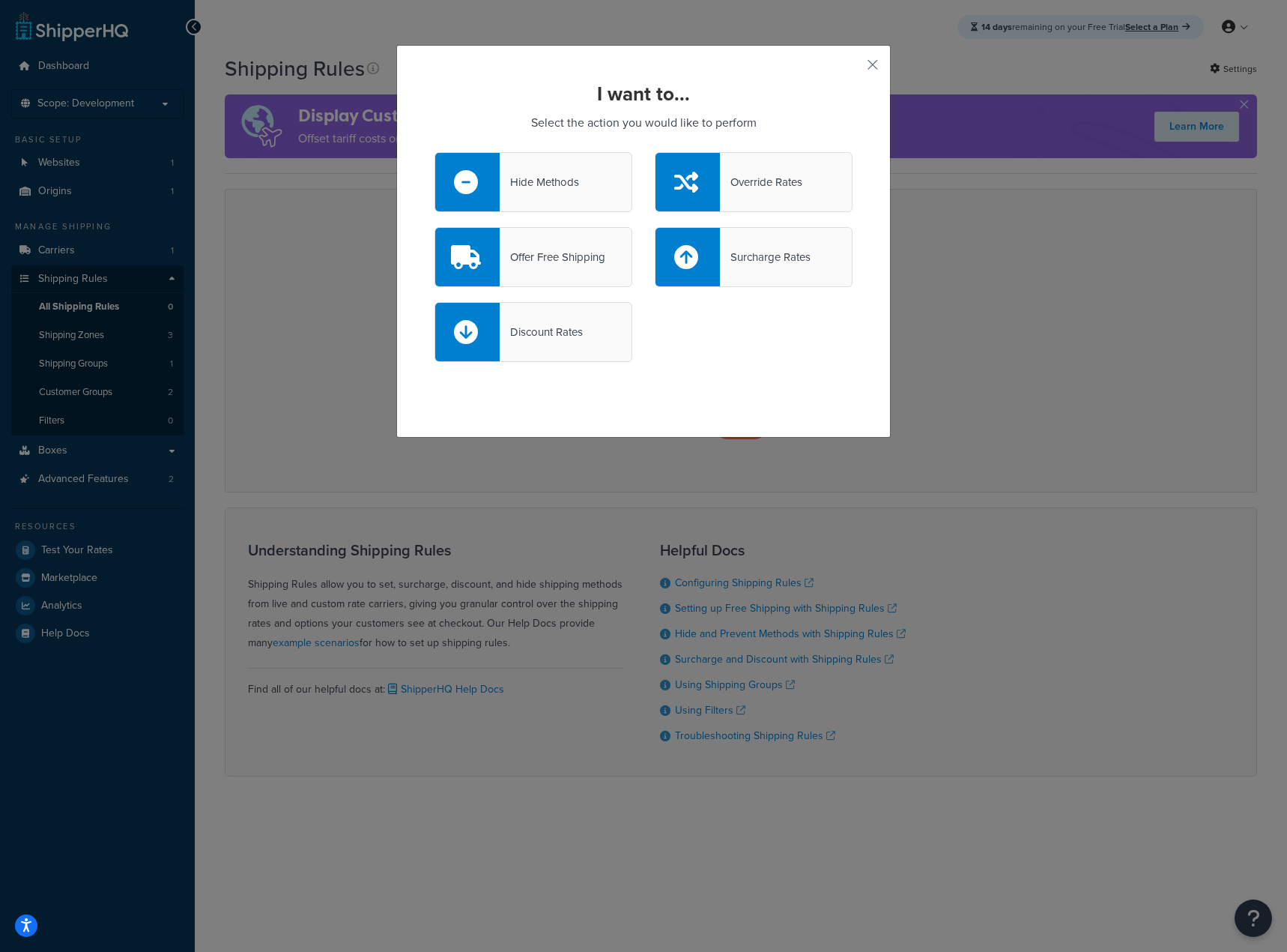
click at [730, 248] on div "Surcharge Rates" at bounding box center [765, 257] width 90 height 21
click at [0, 0] on input "Surcharge Rates" at bounding box center [0, 0] width 0 height 0
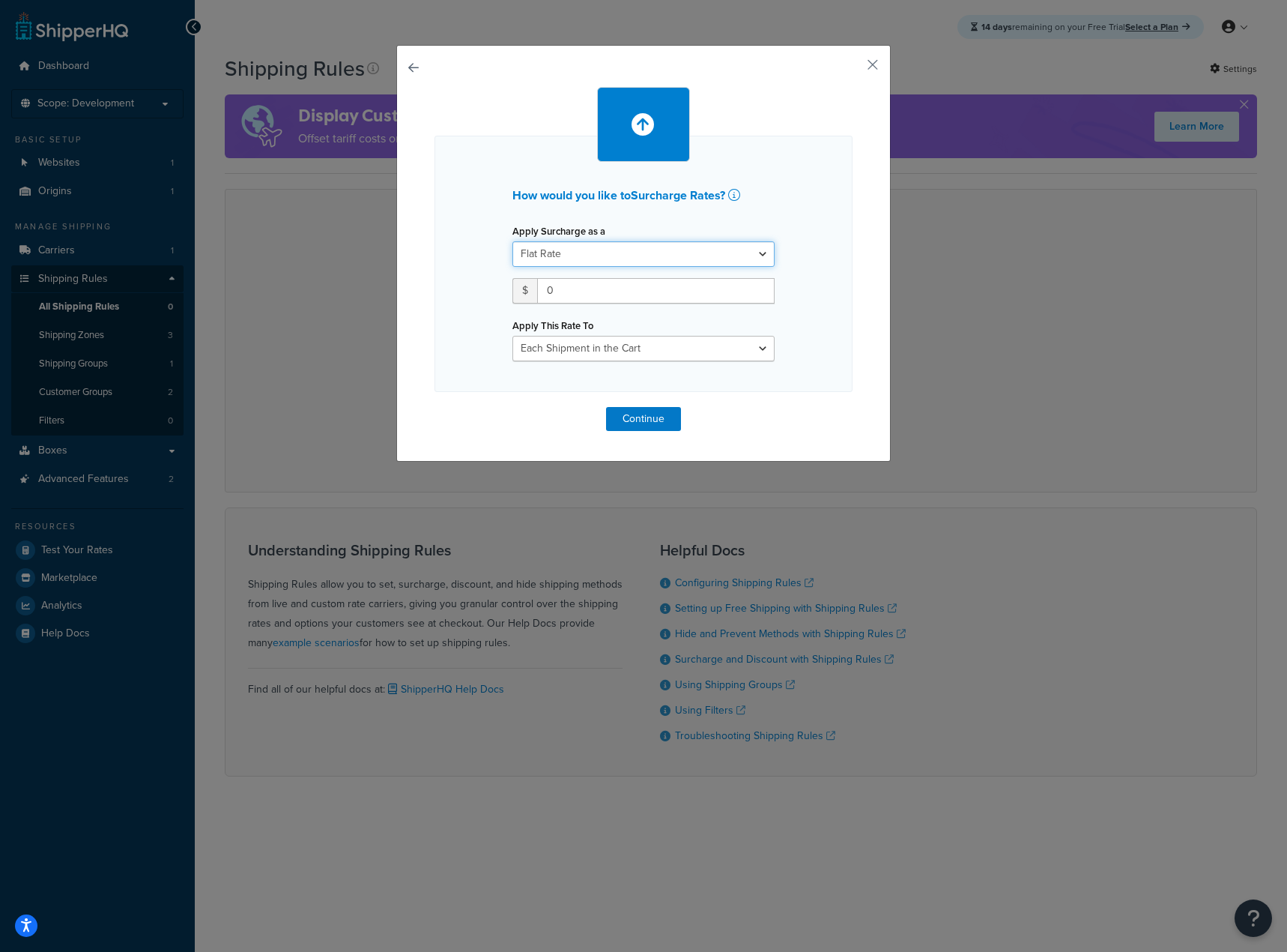
click at [632, 253] on select "Flat Rate Percentage Flat Rate & Percentage" at bounding box center [643, 254] width 262 height 26
select select "PERCENTAGE"
click at [512, 242] on select "Flat Rate Percentage Flat Rate & Percentage" at bounding box center [643, 254] width 262 height 26
click at [559, 288] on input "number" at bounding box center [559, 290] width 94 height 26
type input "20"
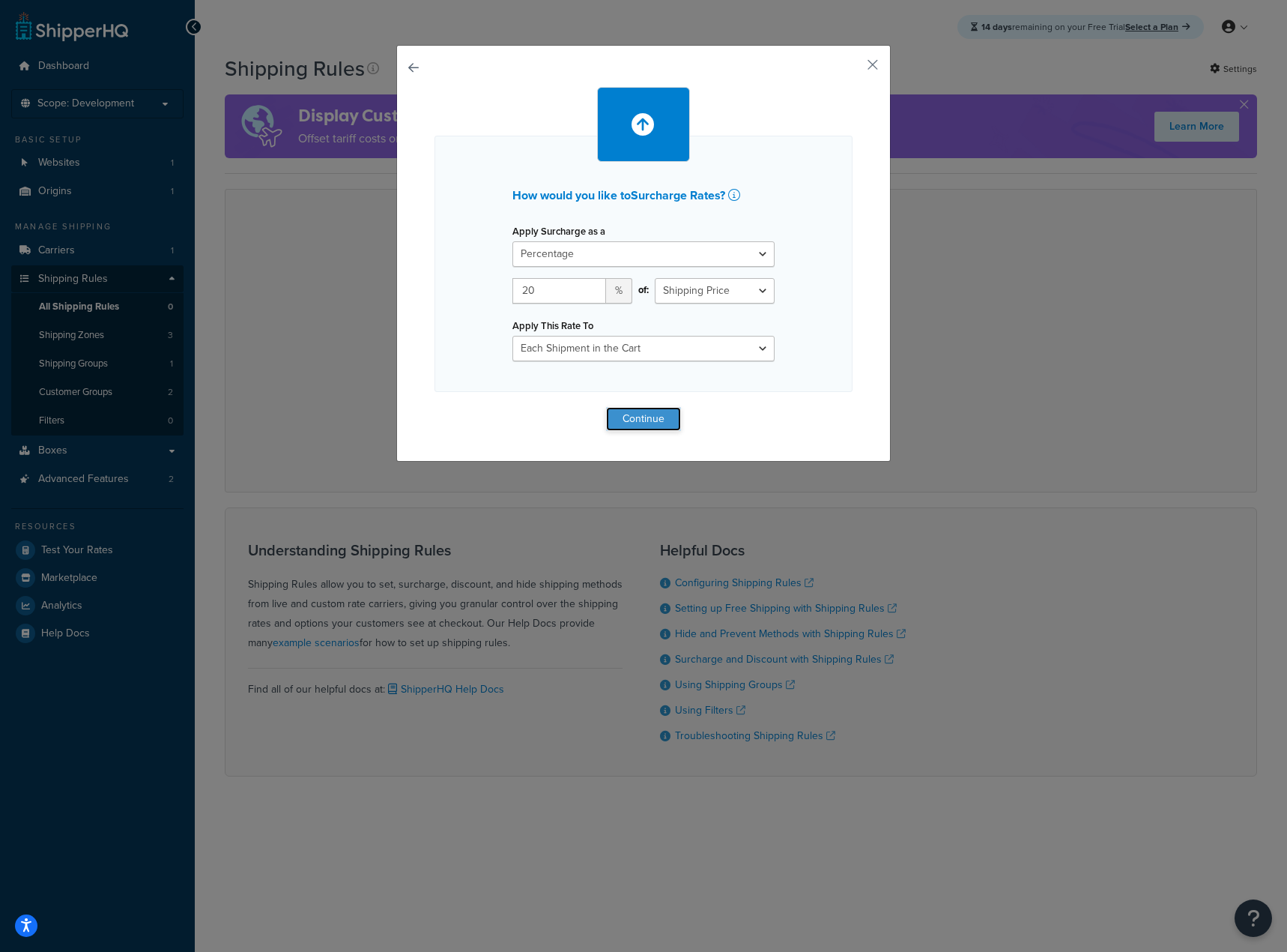
click at [617, 425] on button "Continue" at bounding box center [643, 418] width 75 height 24
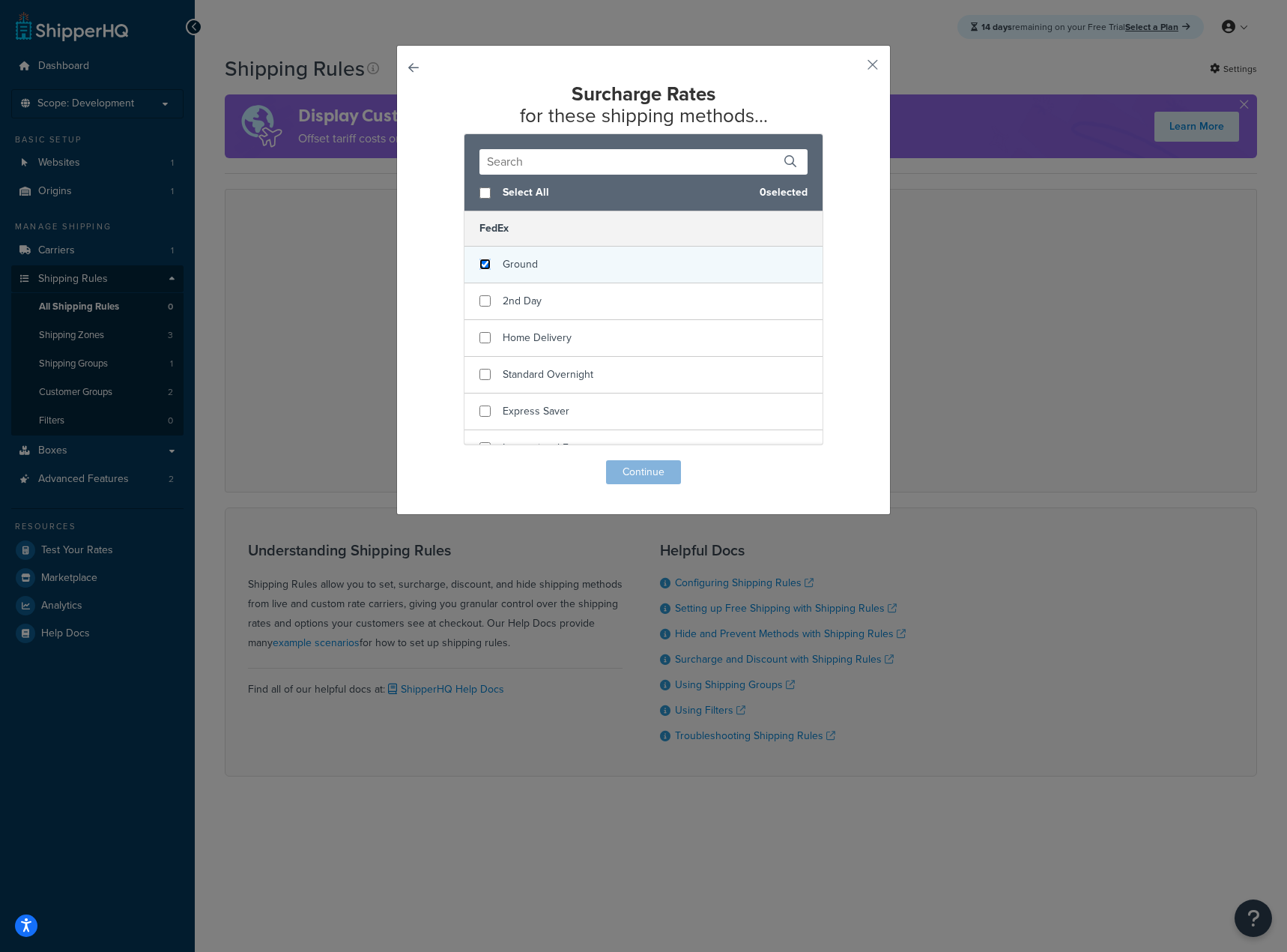
click at [484, 261] on input "checkbox" at bounding box center [485, 264] width 11 height 12
checkbox input "true"
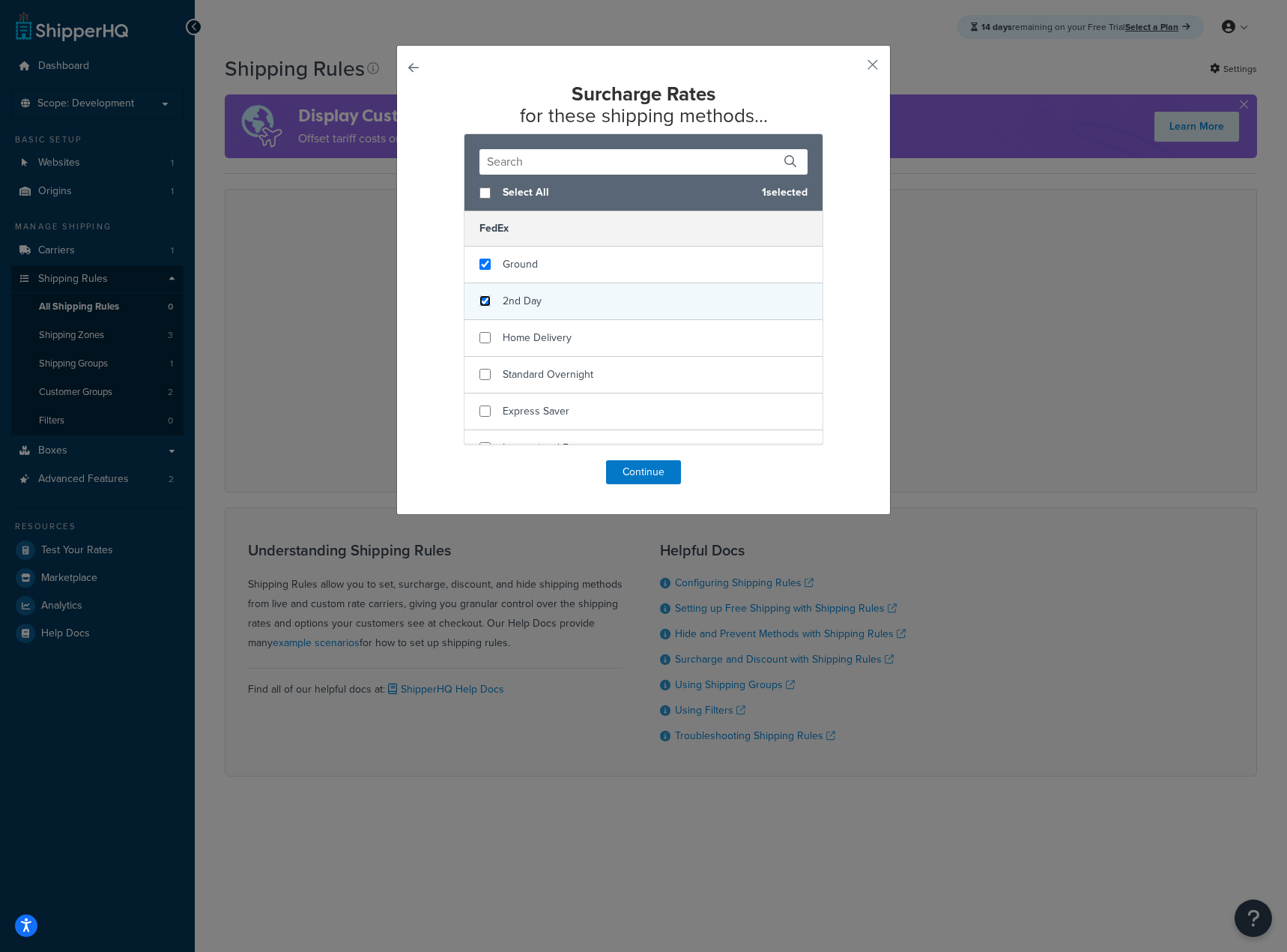
click at [479, 301] on input "checkbox" at bounding box center [485, 301] width 11 height 12
checkbox input "true"
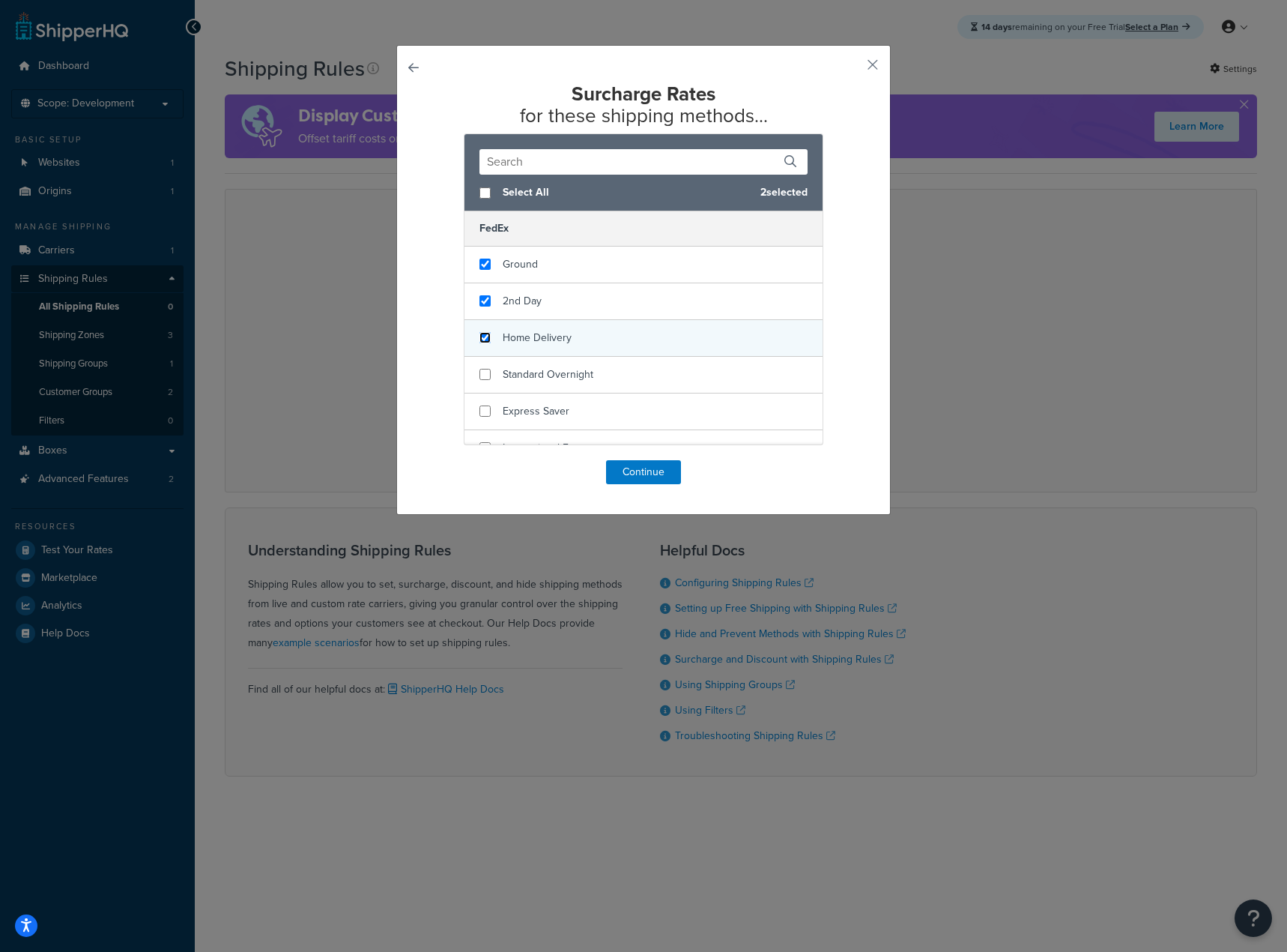
click at [482, 341] on input "checkbox" at bounding box center [485, 337] width 11 height 12
checkbox input "true"
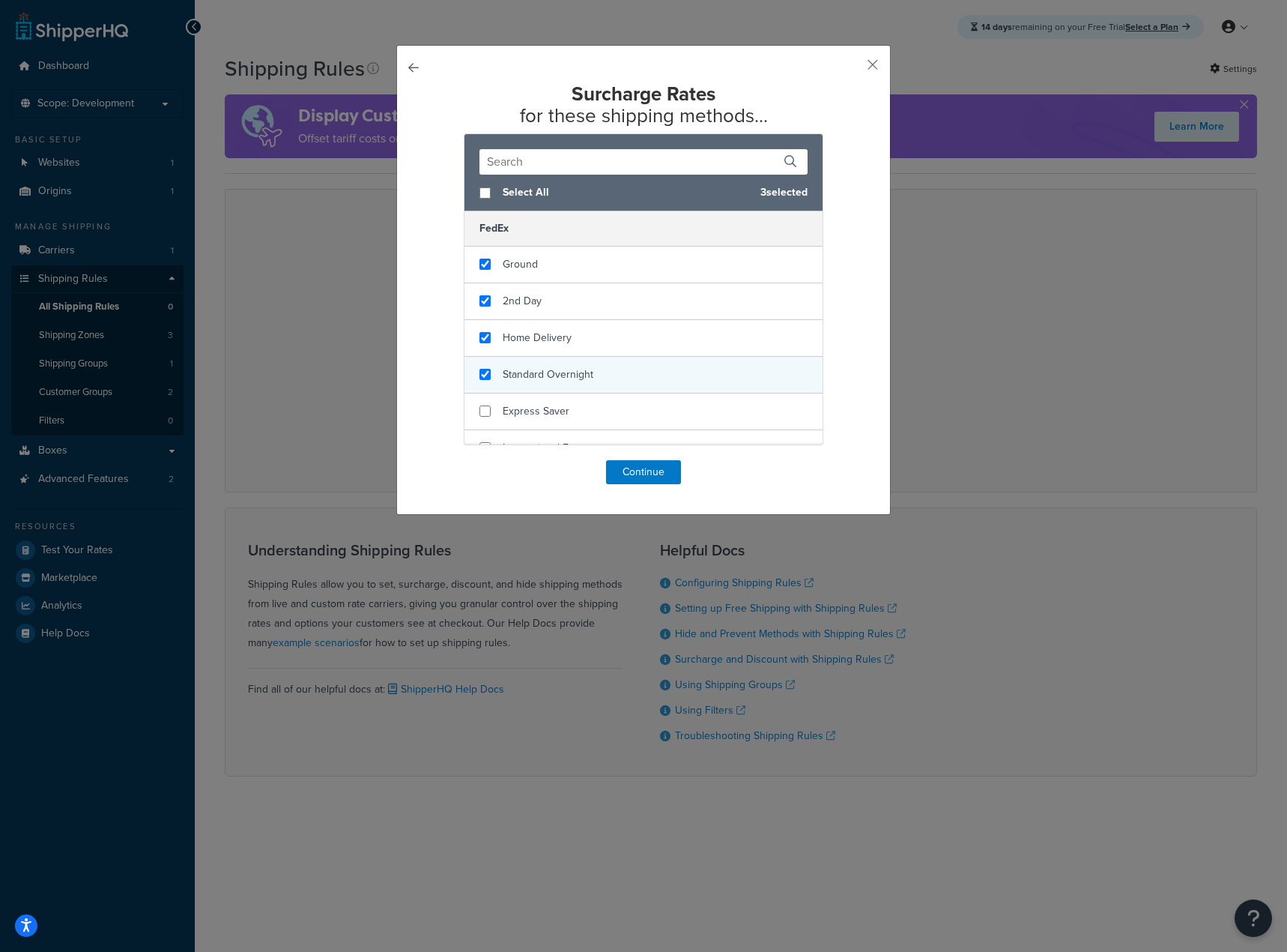
checkbox input "true"
click at [479, 368] on div "Standard Overnight" at bounding box center [643, 375] width 358 height 37
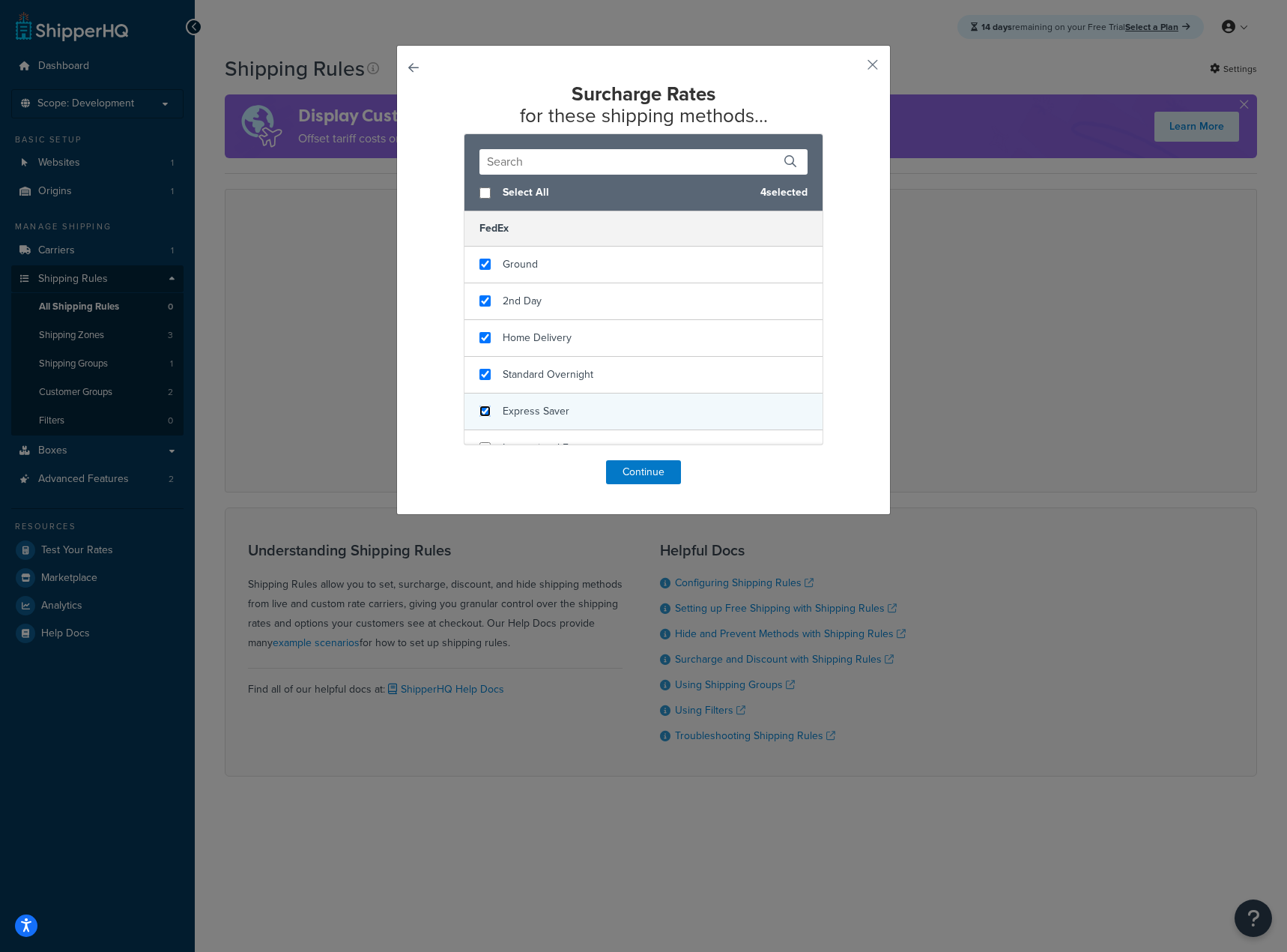
click at [481, 411] on input "checkbox" at bounding box center [485, 411] width 11 height 12
checkbox input "true"
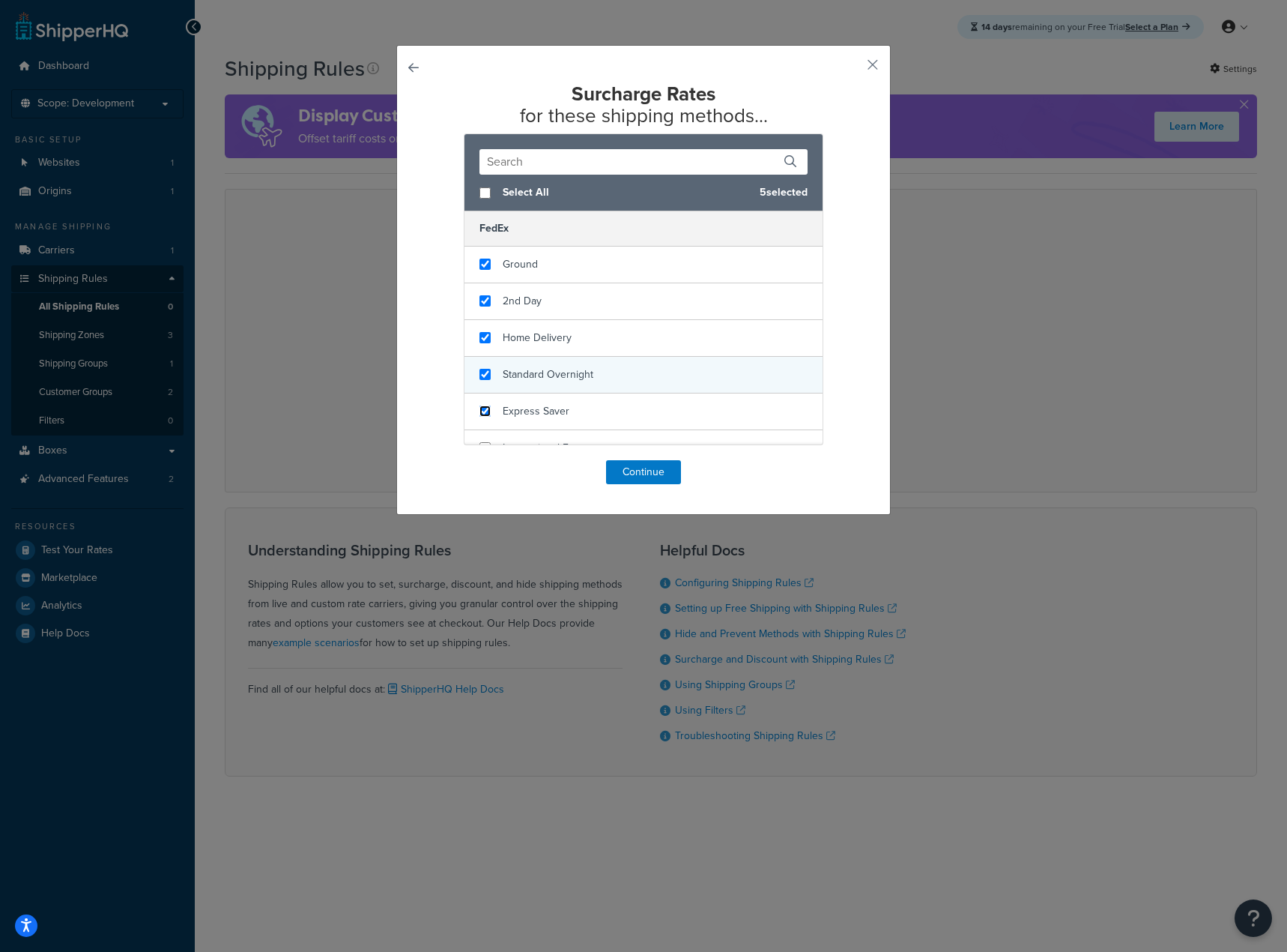
scroll to position [21, 0]
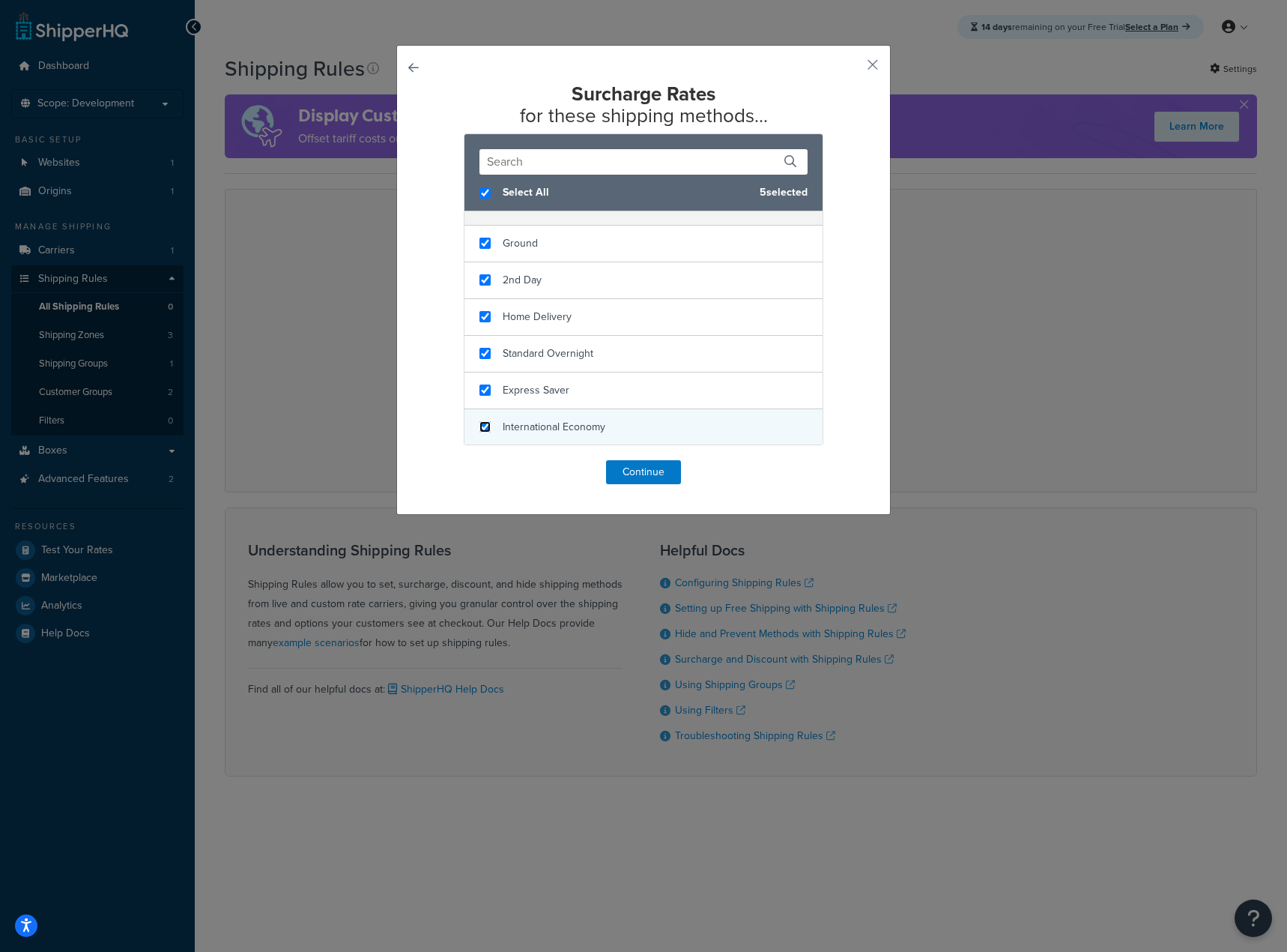
checkbox input "true"
drag, startPoint x: 478, startPoint y: 424, endPoint x: 522, endPoint y: 439, distance: 46.5
click at [479, 424] on input "checkbox" at bounding box center [485, 426] width 11 height 12
checkbox input "true"
click at [619, 463] on button "Continue" at bounding box center [643, 472] width 75 height 24
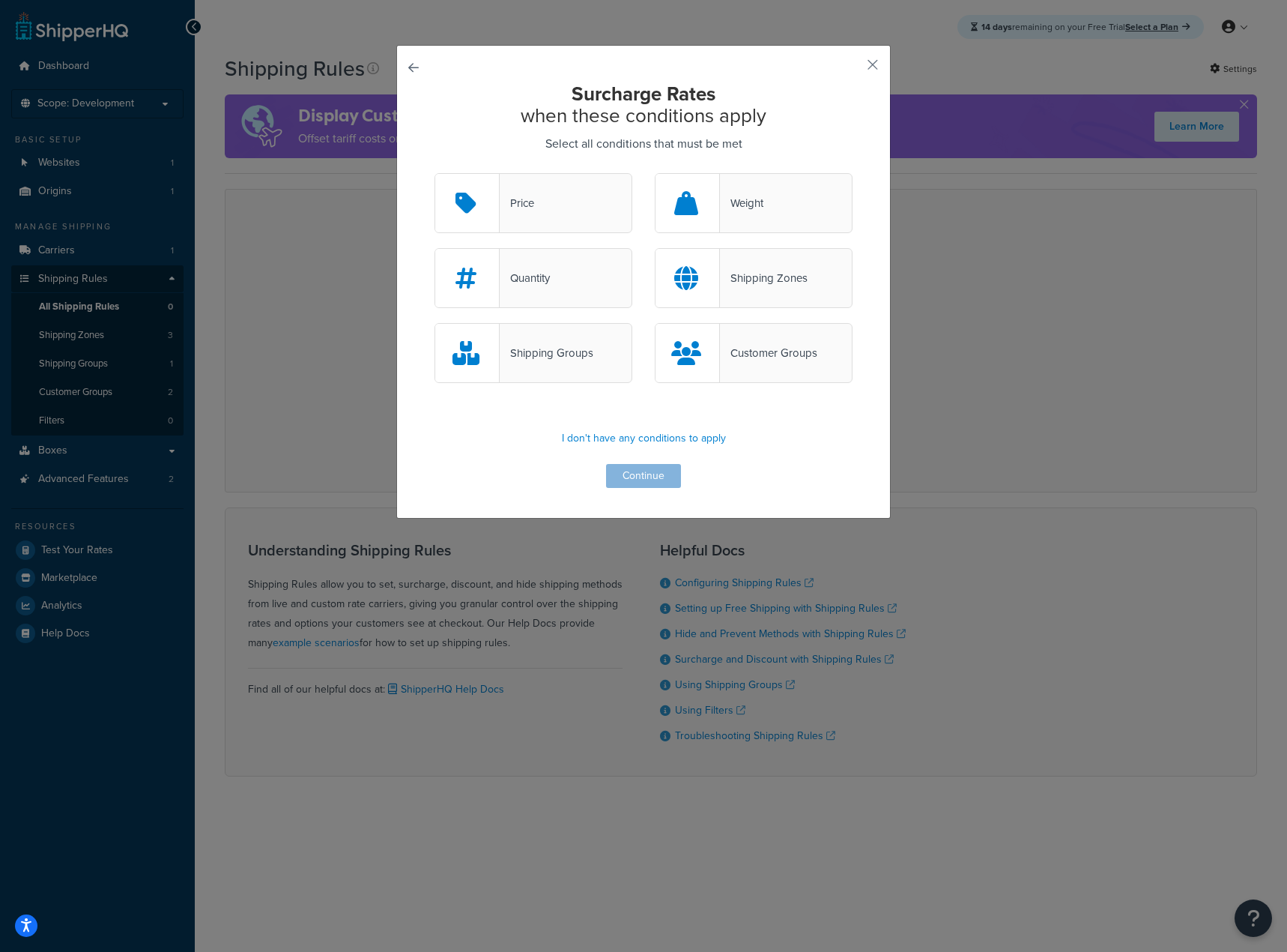
click at [708, 360] on div at bounding box center [687, 353] width 65 height 58
click at [0, 0] on input "Customer Groups" at bounding box center [0, 0] width 0 height 0
click at [649, 479] on button "Continue" at bounding box center [643, 475] width 75 height 24
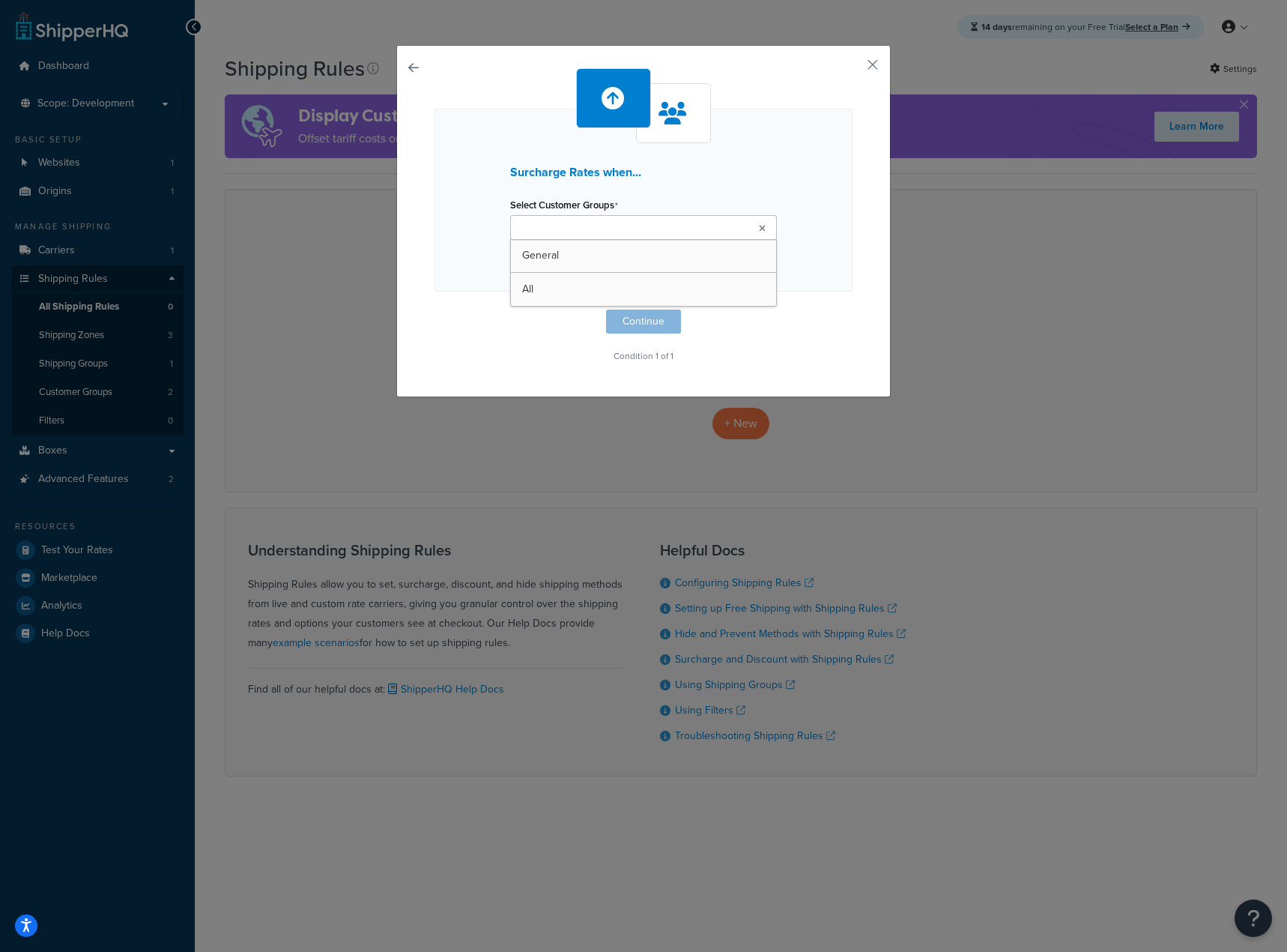
click at [569, 224] on input "Select Customer Groups" at bounding box center [581, 228] width 133 height 17
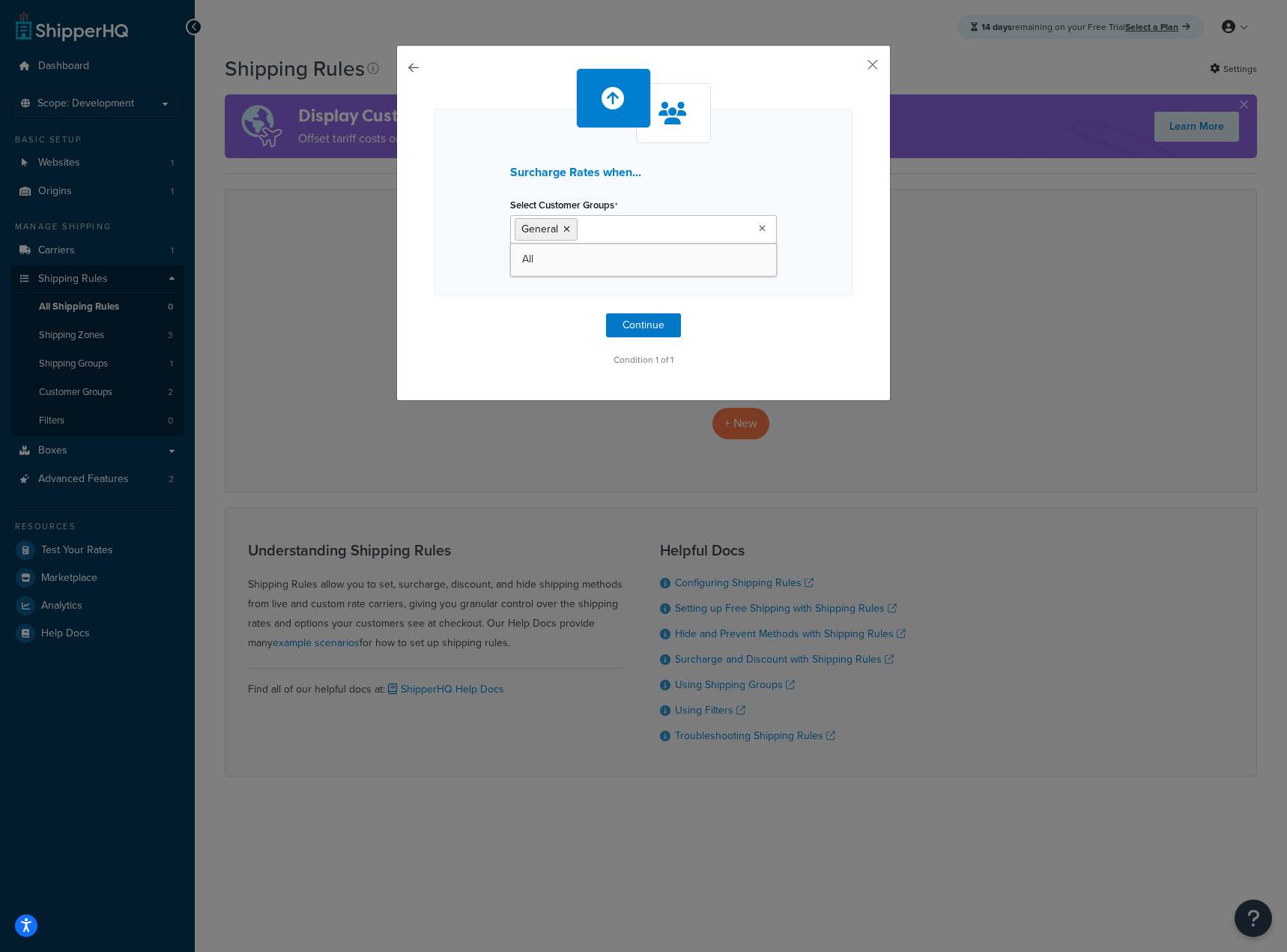
click at [742, 303] on div "Surcharge Rates when... Select Customer Groups General All I want to create a n…" at bounding box center [643, 219] width 418 height 302
click at [636, 320] on button "Continue" at bounding box center [643, 325] width 75 height 24
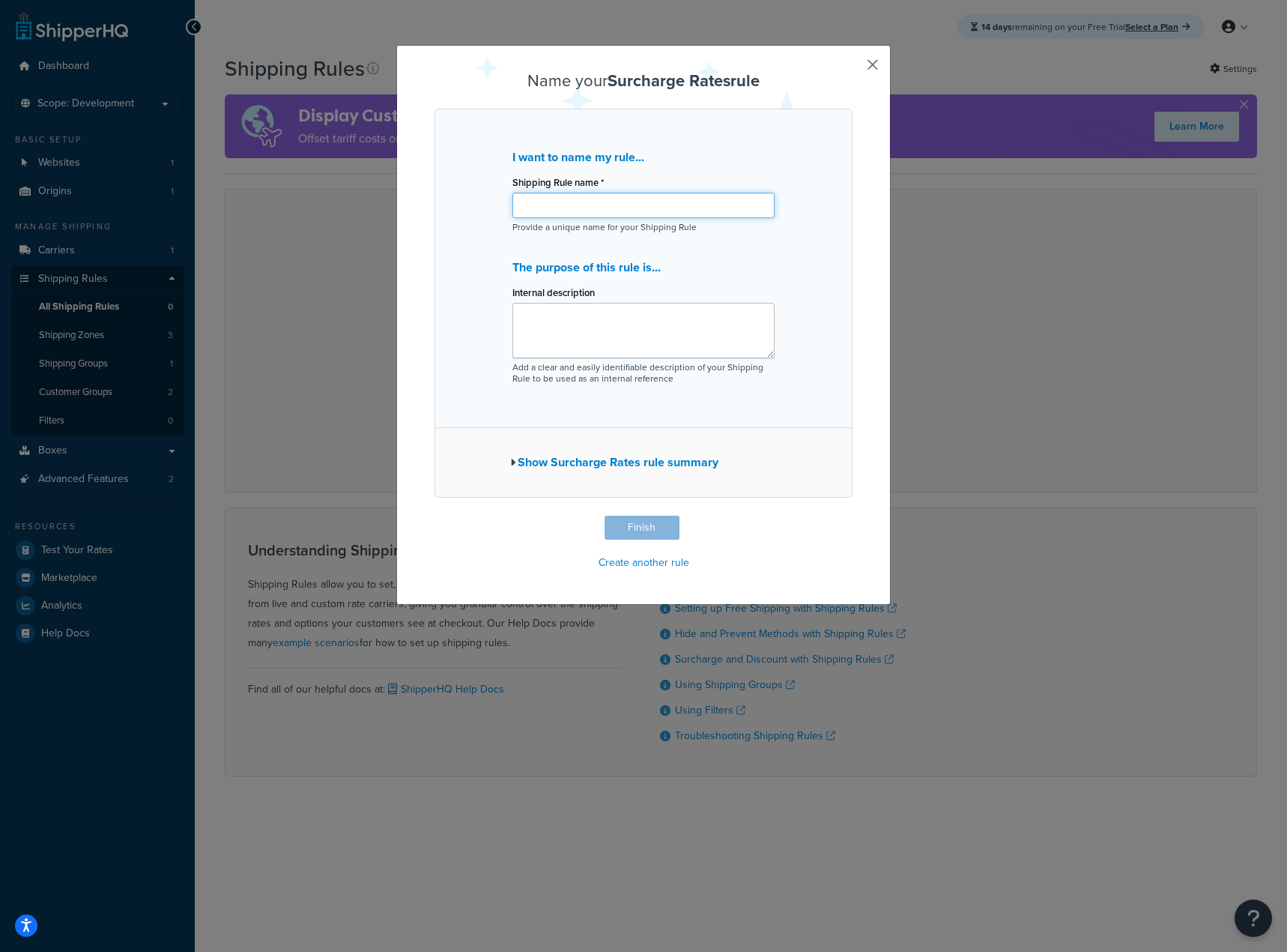
click at [583, 209] on input "Shipping Rule name *" at bounding box center [643, 205] width 262 height 26
type input "General Group 20% Markup"
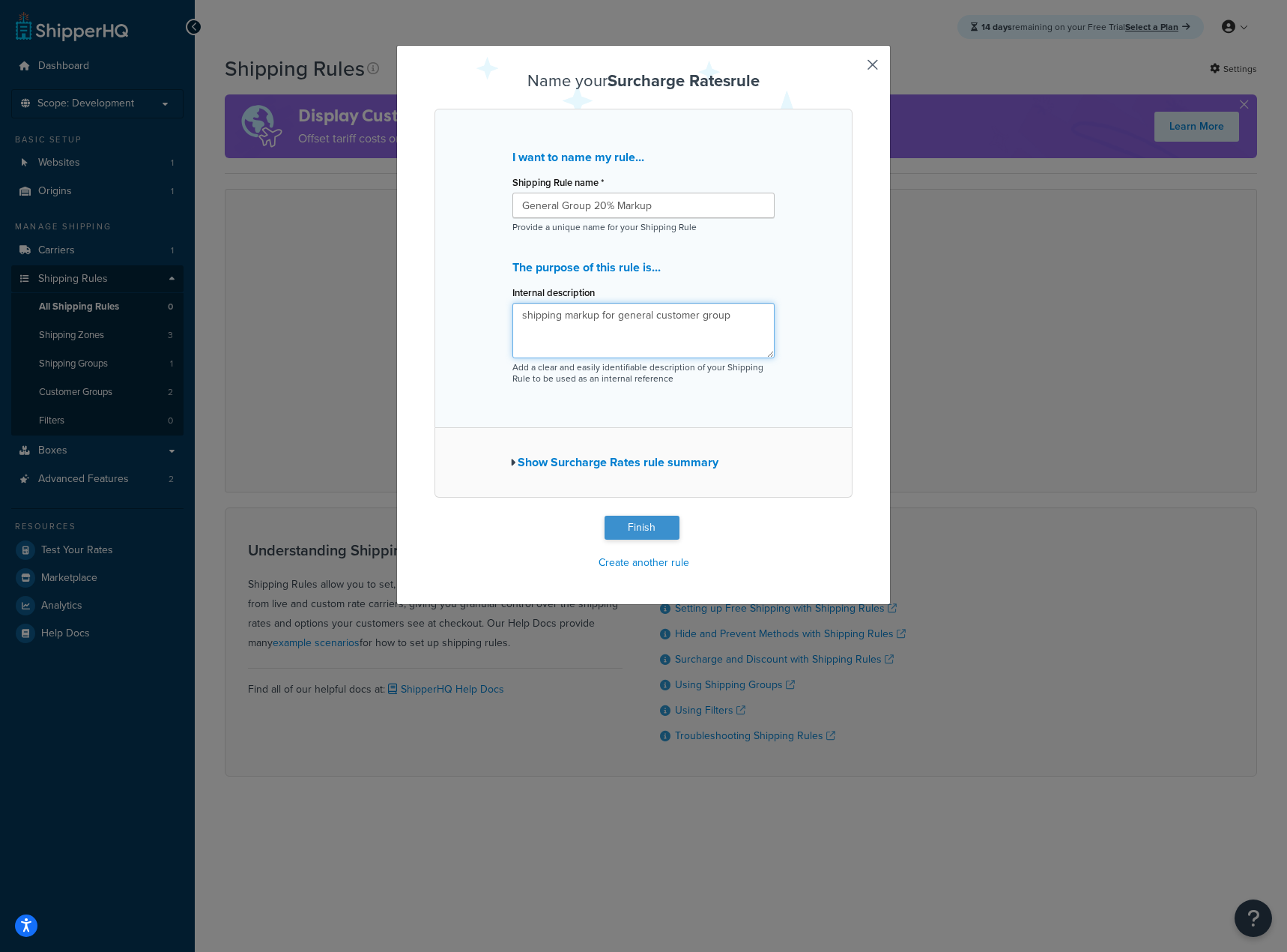
type textarea "shipping markup for general customer group"
click at [628, 517] on button "Finish" at bounding box center [642, 527] width 75 height 24
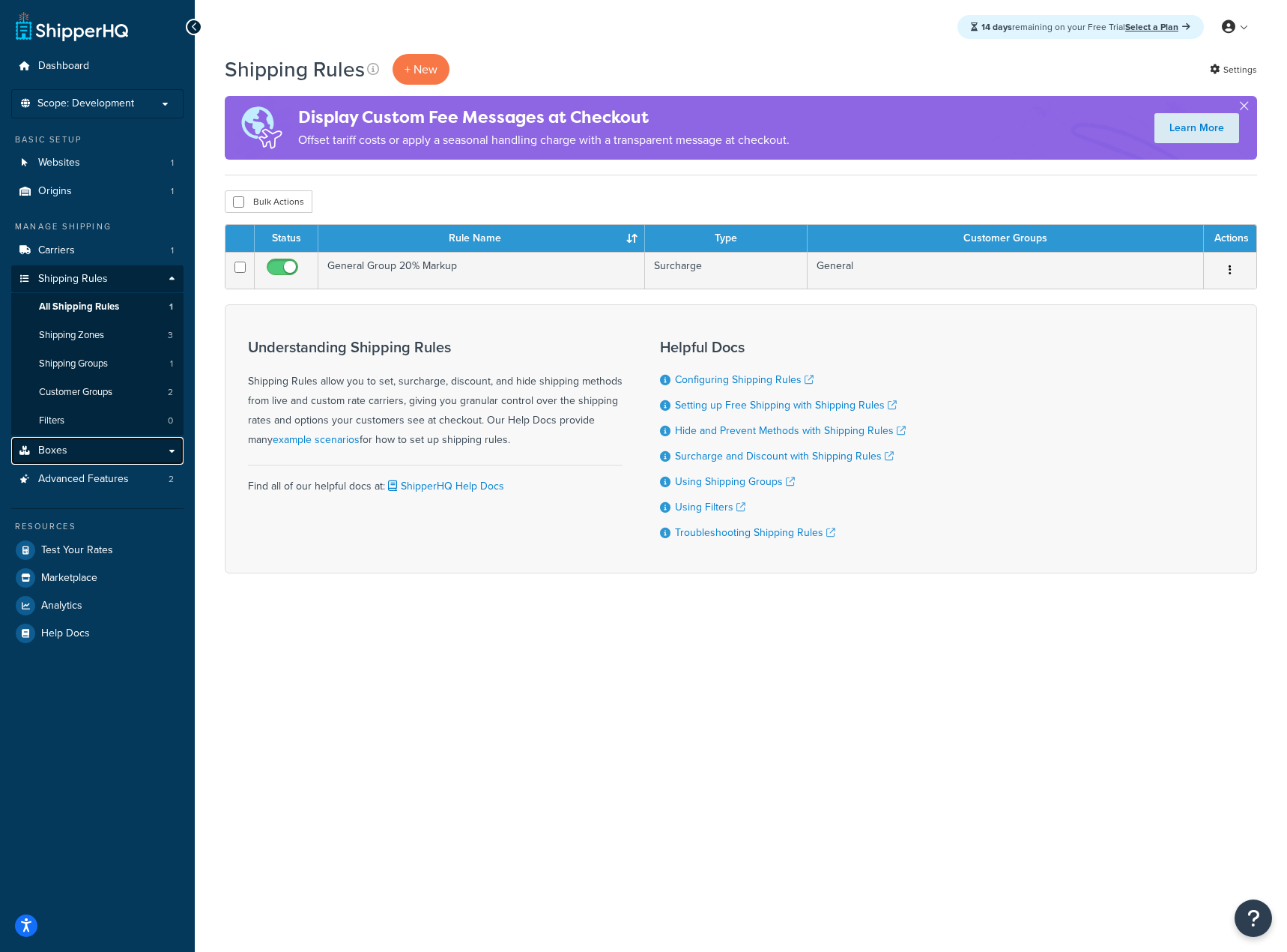
click at [99, 454] on link "Boxes" at bounding box center [97, 450] width 172 height 27
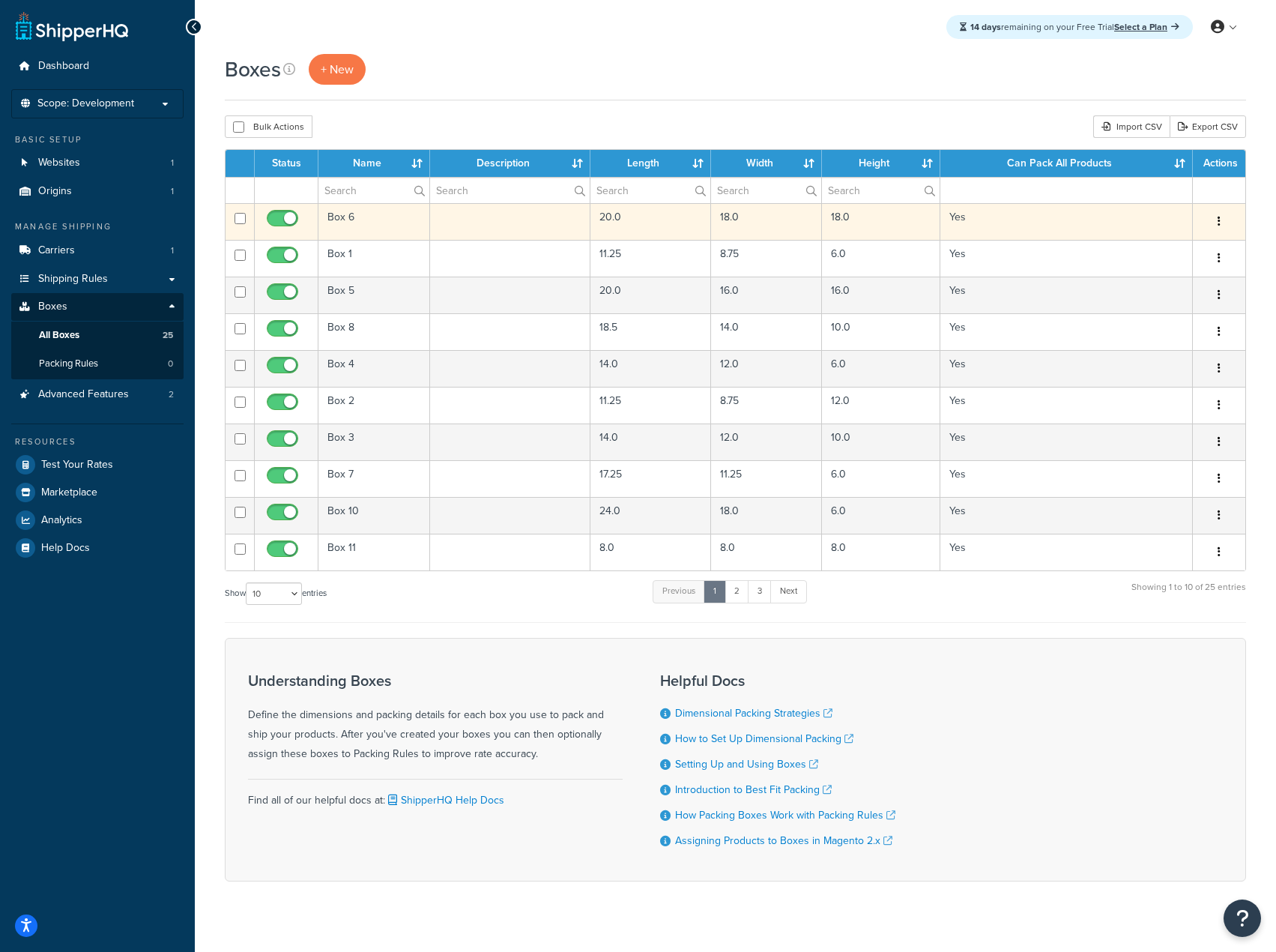
click at [1219, 224] on icon "button" at bounding box center [1218, 221] width 3 height 11
click at [1192, 249] on link "Edit" at bounding box center [1170, 250] width 119 height 31
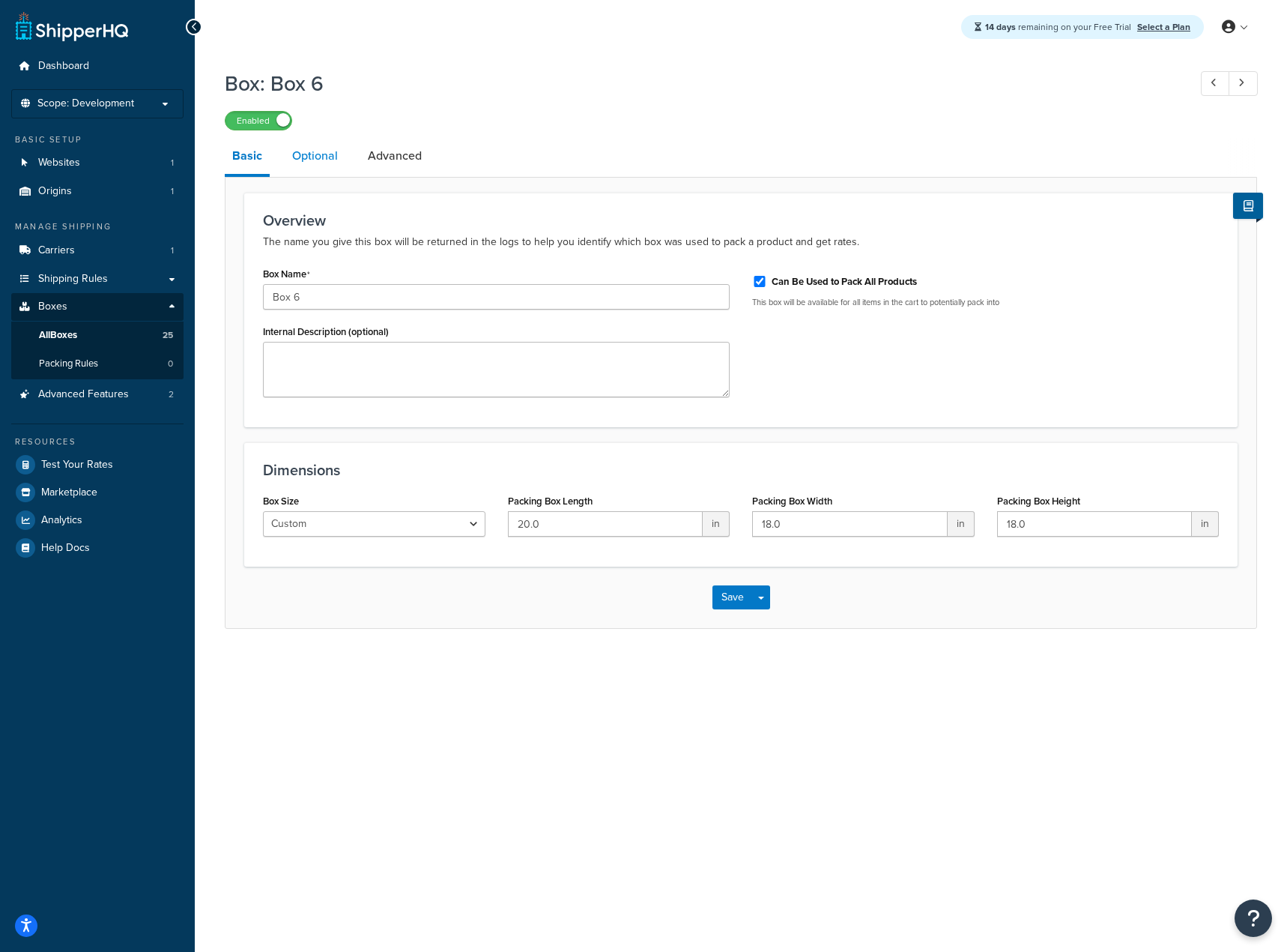
click at [325, 159] on link "Optional" at bounding box center [315, 156] width 61 height 36
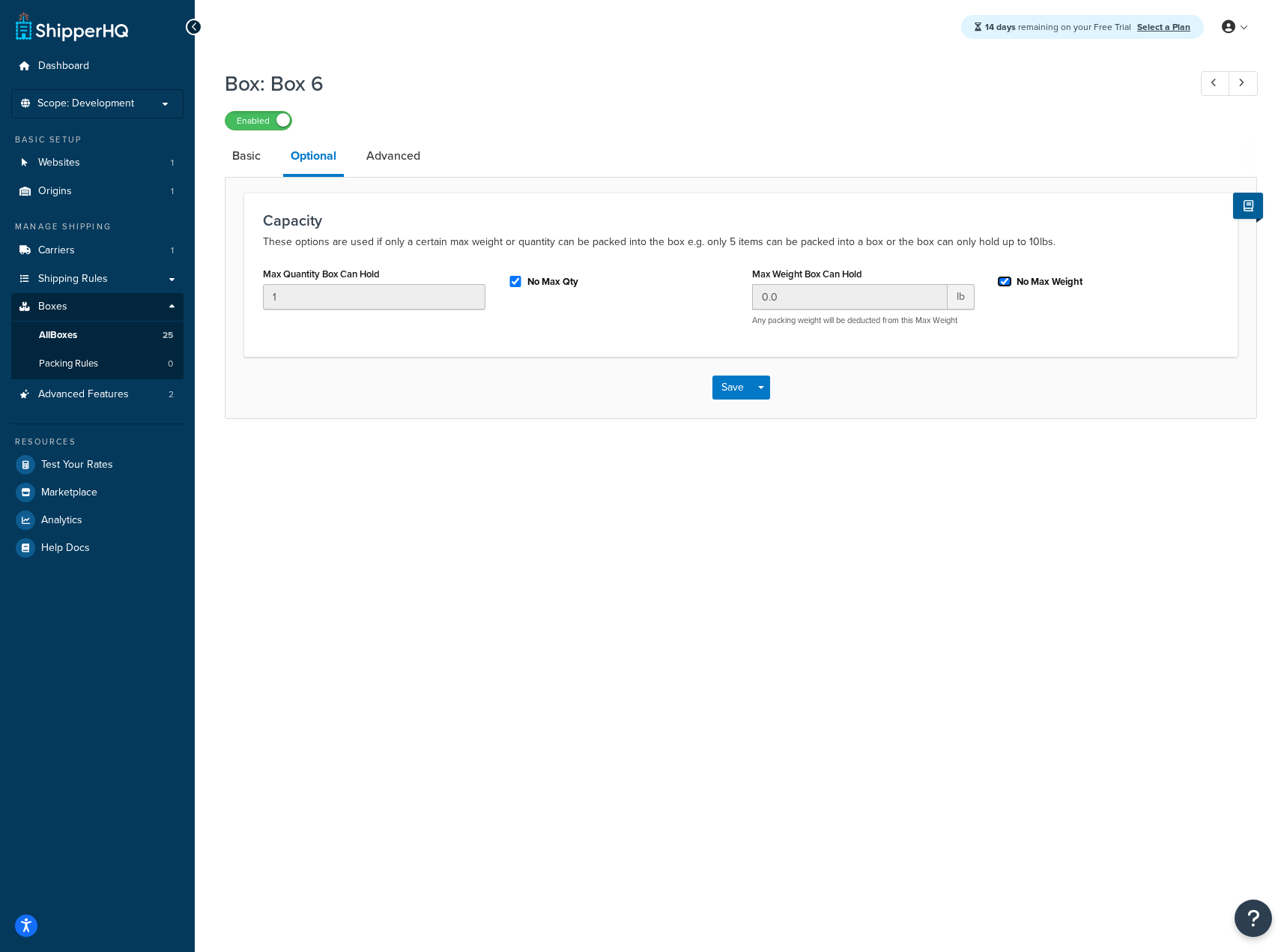
click at [1006, 280] on input "No Max Weight" at bounding box center [1004, 281] width 15 height 12
checkbox input "false"
drag, startPoint x: 869, startPoint y: 298, endPoint x: 663, endPoint y: 298, distance: 206.0
click at [663, 298] on div "Max Quantity Box Can Hold 1 No Max Qty Max Weight Box Can Hold 0.0 lb Any packi…" at bounding box center [741, 300] width 978 height 74
type input "35"
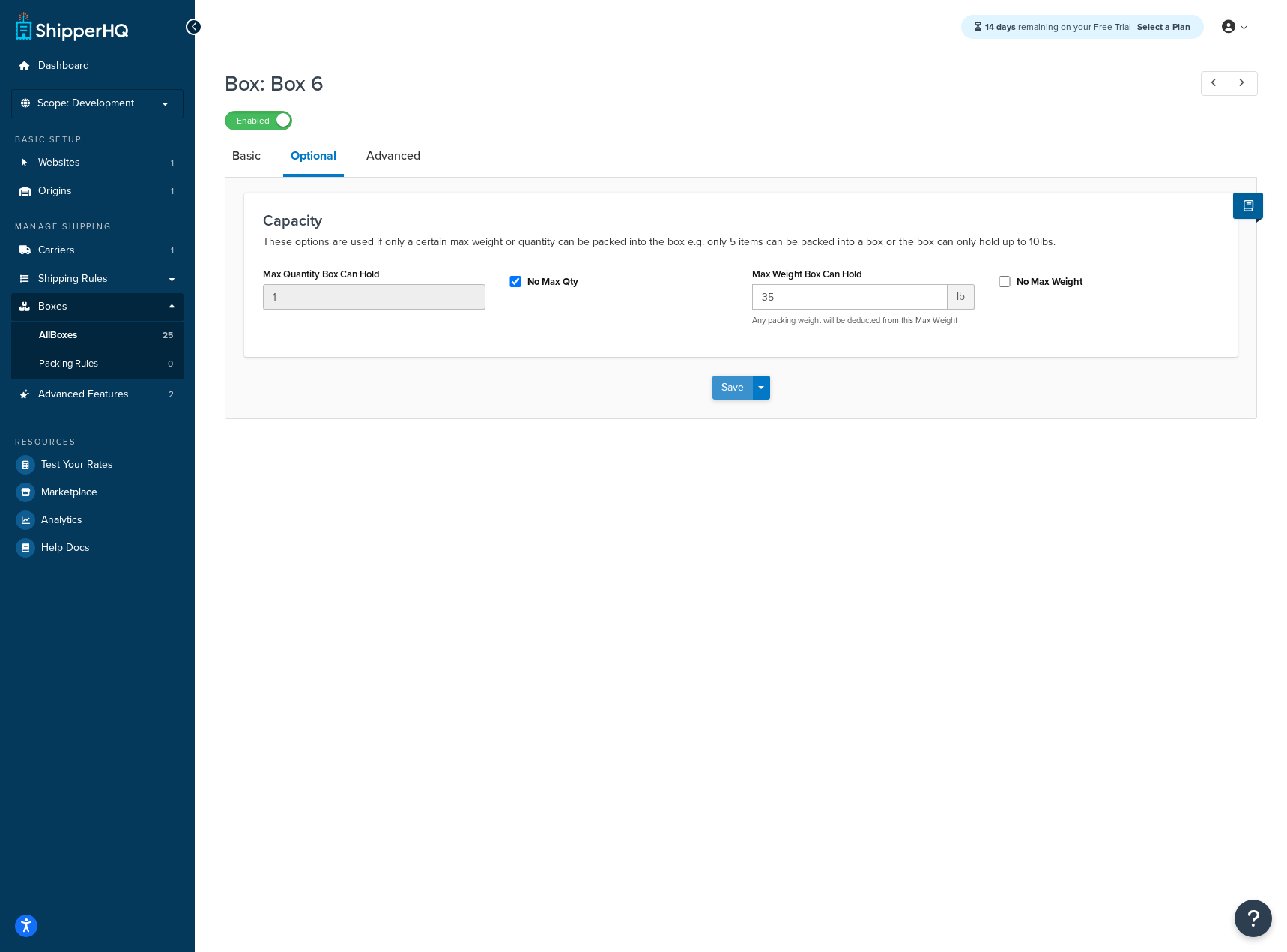
click at [720, 392] on button "Save" at bounding box center [733, 387] width 41 height 24
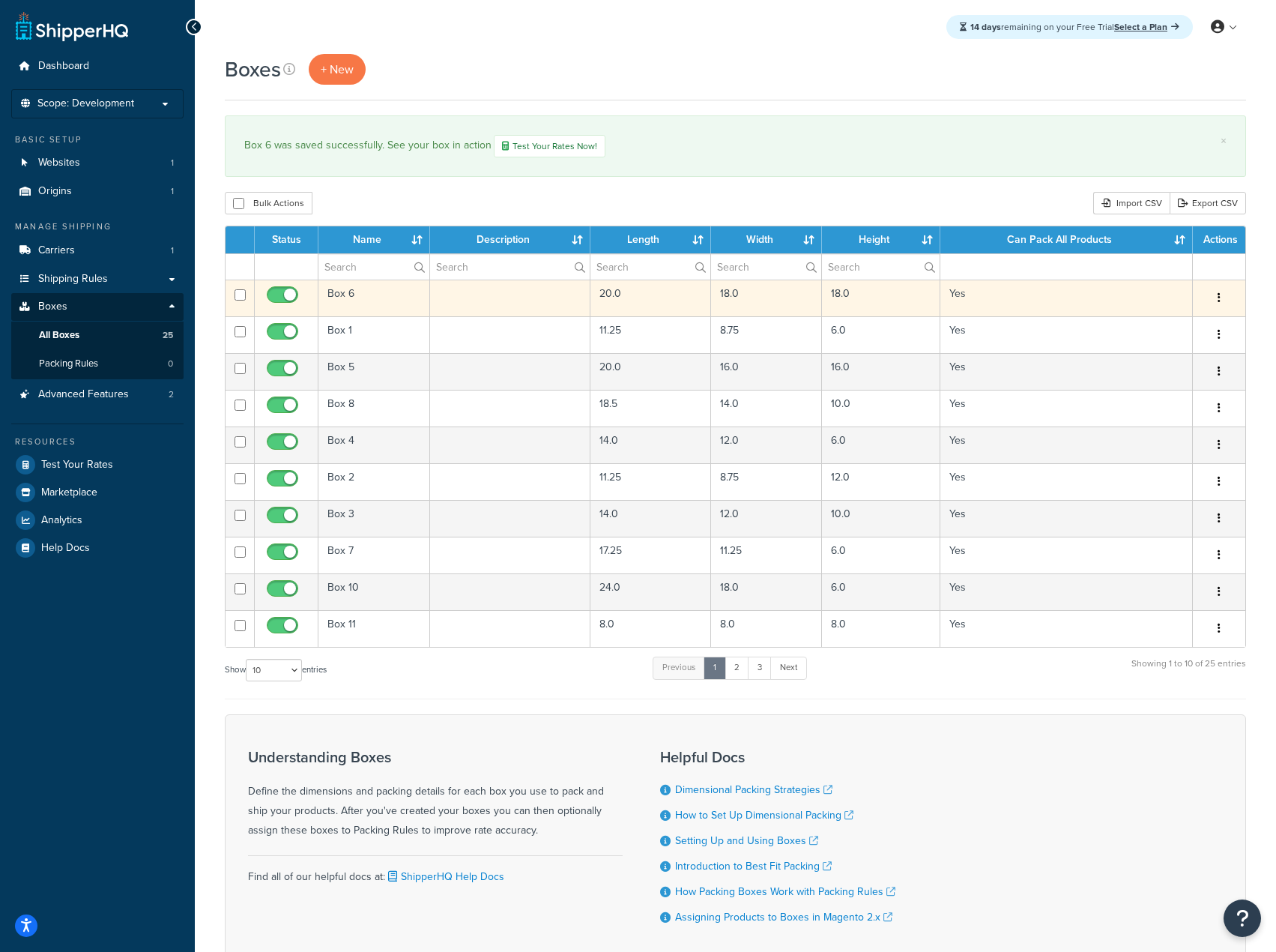
click at [1216, 295] on button "button" at bounding box center [1219, 298] width 21 height 24
click at [1157, 327] on link "Edit" at bounding box center [1170, 326] width 119 height 31
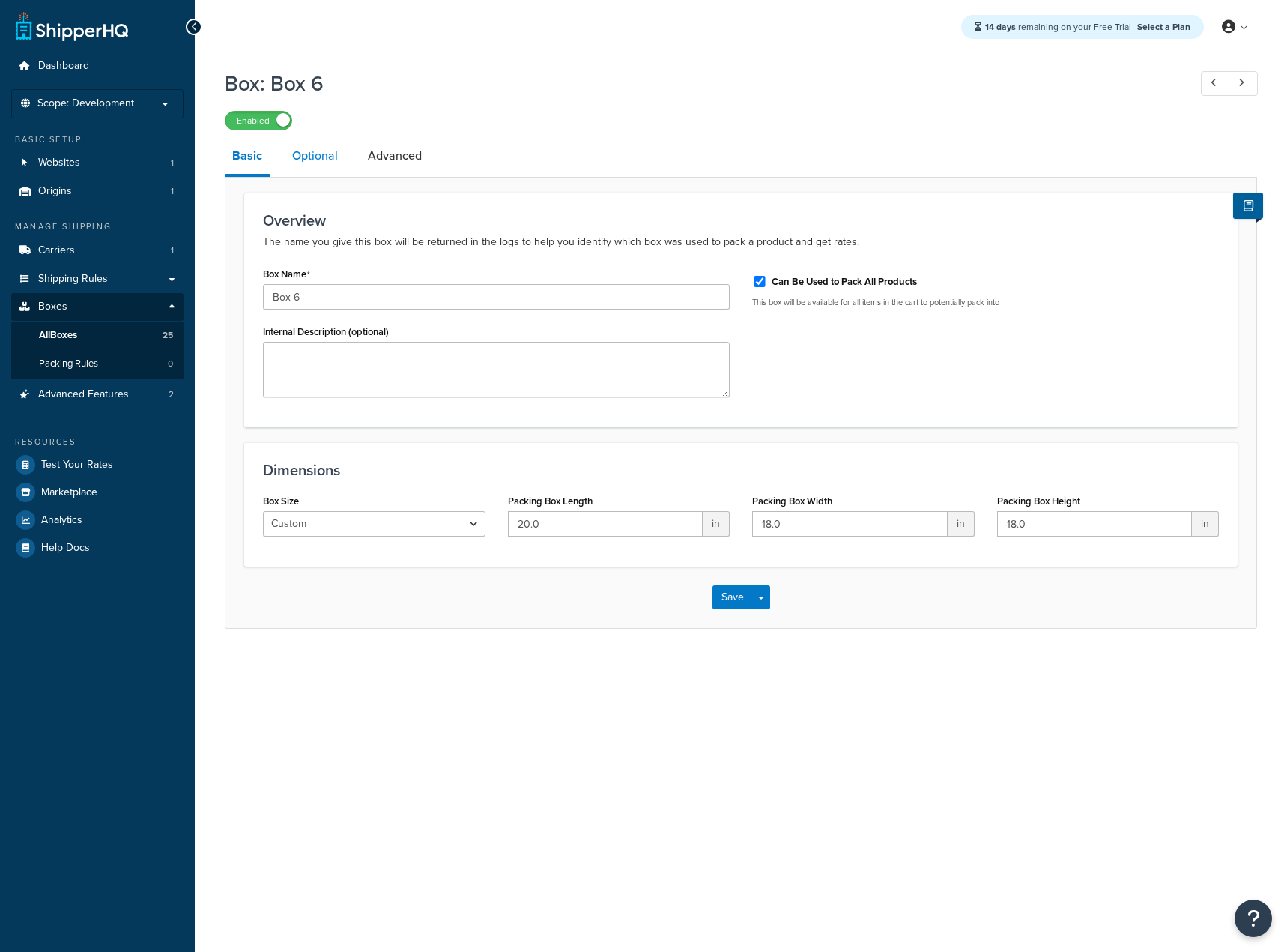
drag, startPoint x: 344, startPoint y: 150, endPoint x: 335, endPoint y: 153, distance: 9.5
click at [341, 151] on link "Optional" at bounding box center [315, 156] width 61 height 36
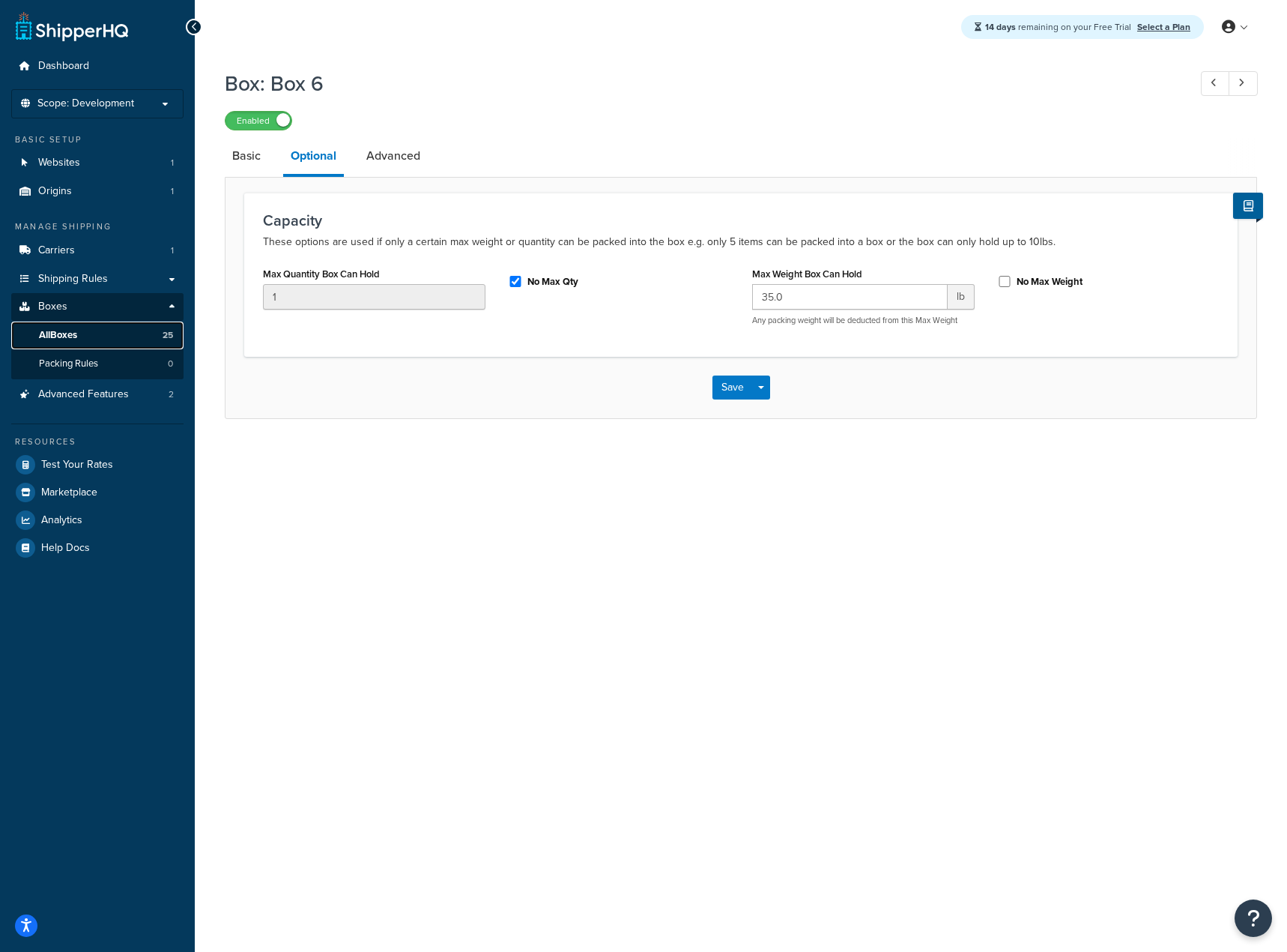
click at [105, 340] on link "All Boxes 25" at bounding box center [97, 334] width 172 height 27
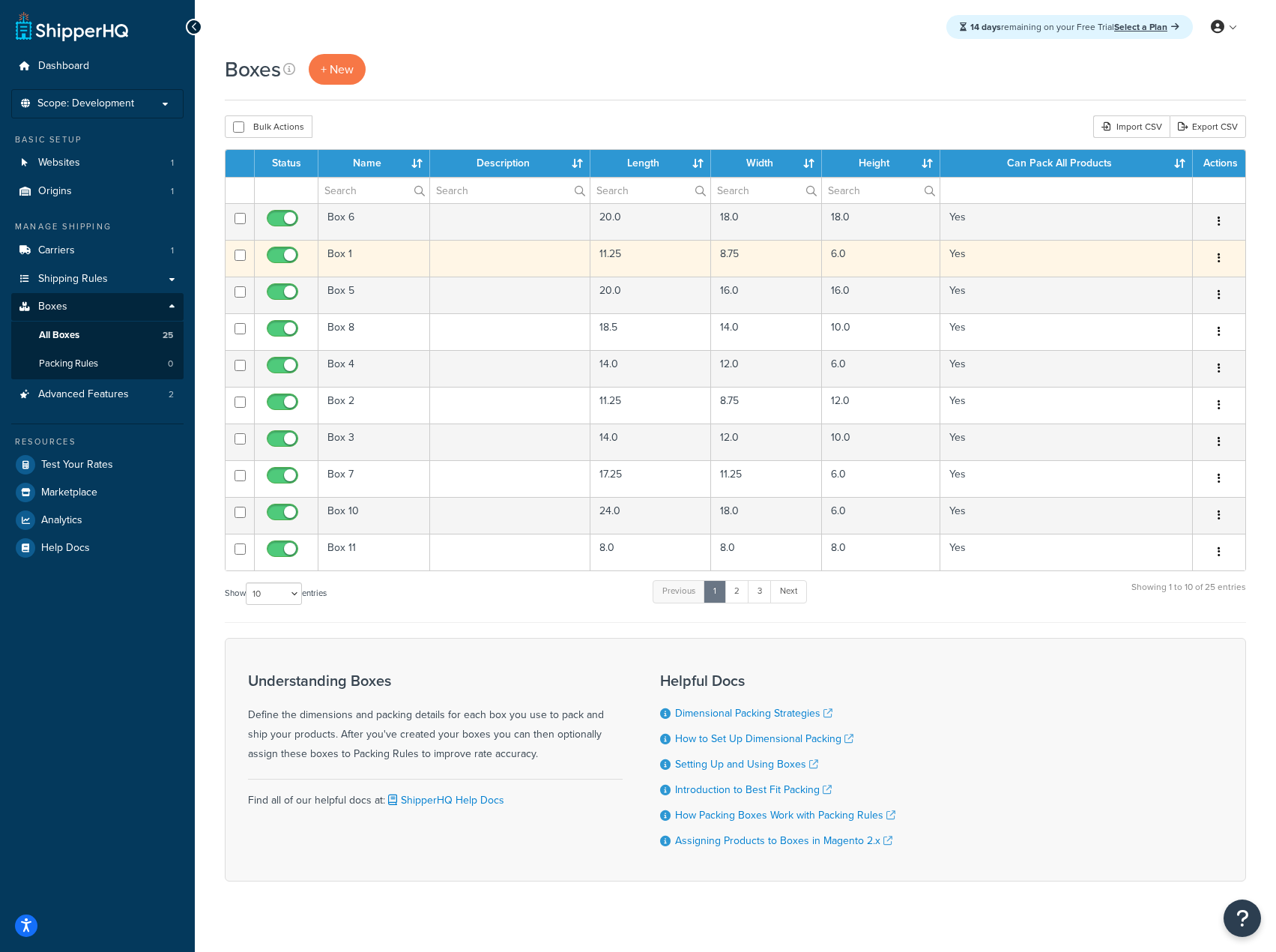
click at [1219, 257] on icon "button" at bounding box center [1218, 257] width 3 height 11
click at [1200, 280] on link "Edit" at bounding box center [1170, 287] width 119 height 31
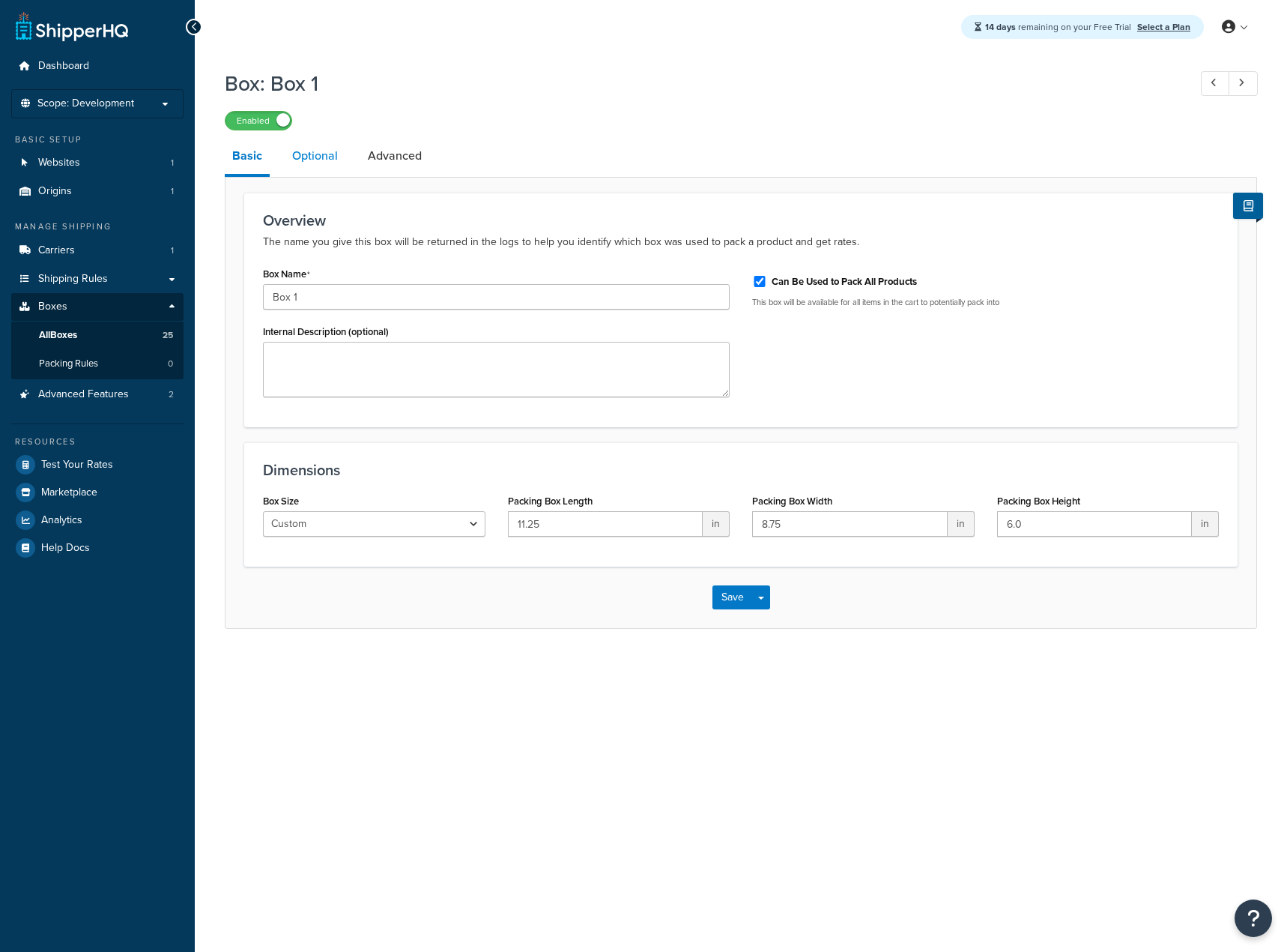
click at [333, 146] on link "Optional" at bounding box center [315, 156] width 61 height 36
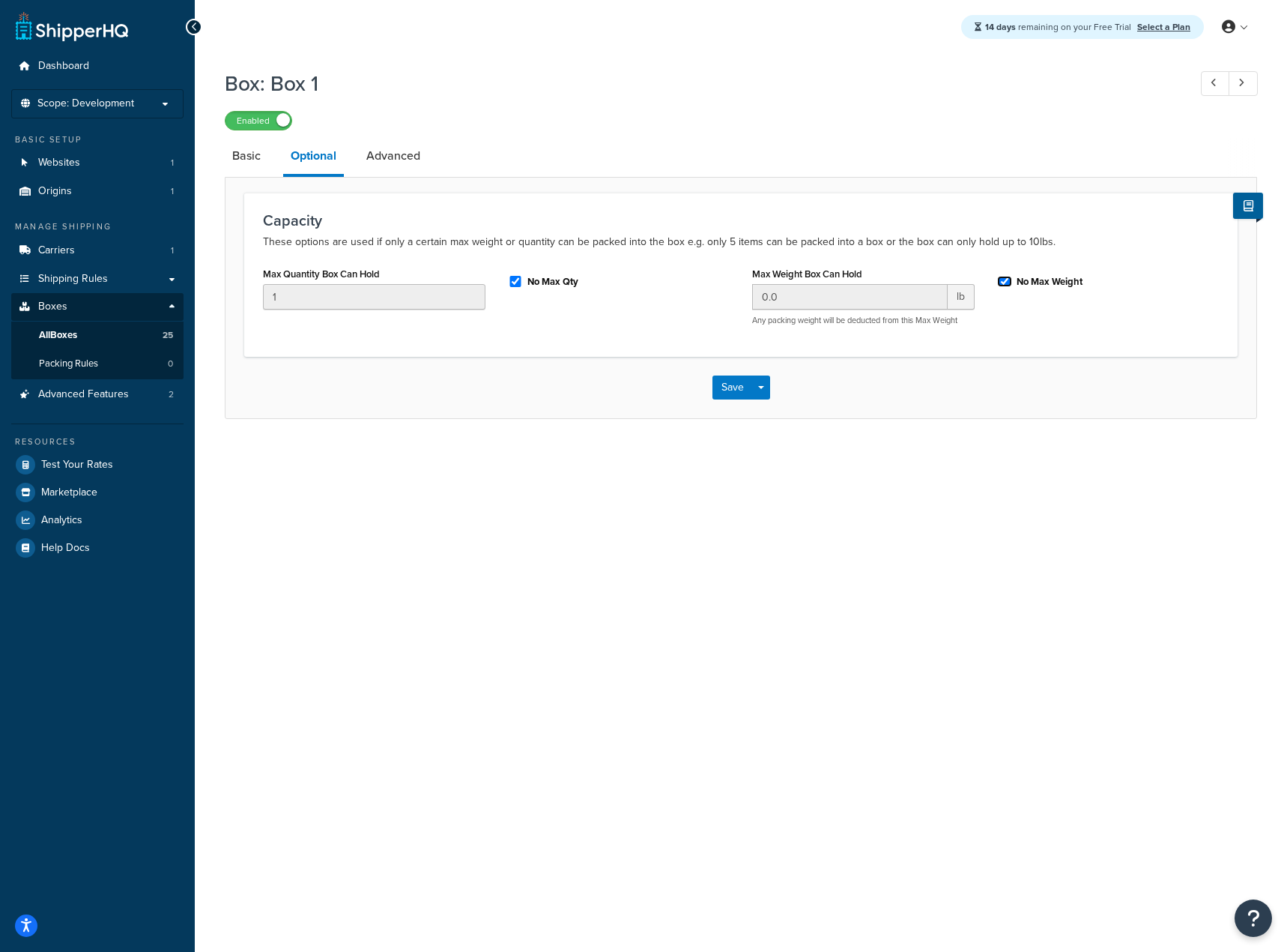
click at [1002, 280] on input "No Max Weight" at bounding box center [1004, 281] width 15 height 12
checkbox input "false"
drag, startPoint x: 869, startPoint y: 301, endPoint x: 729, endPoint y: 297, distance: 140.1
click at [729, 301] on div "Max Quantity Box Can Hold 1 No Max Qty Max Weight Box Can Hold 0.0 lb Any packi…" at bounding box center [741, 300] width 978 height 74
type input "35"
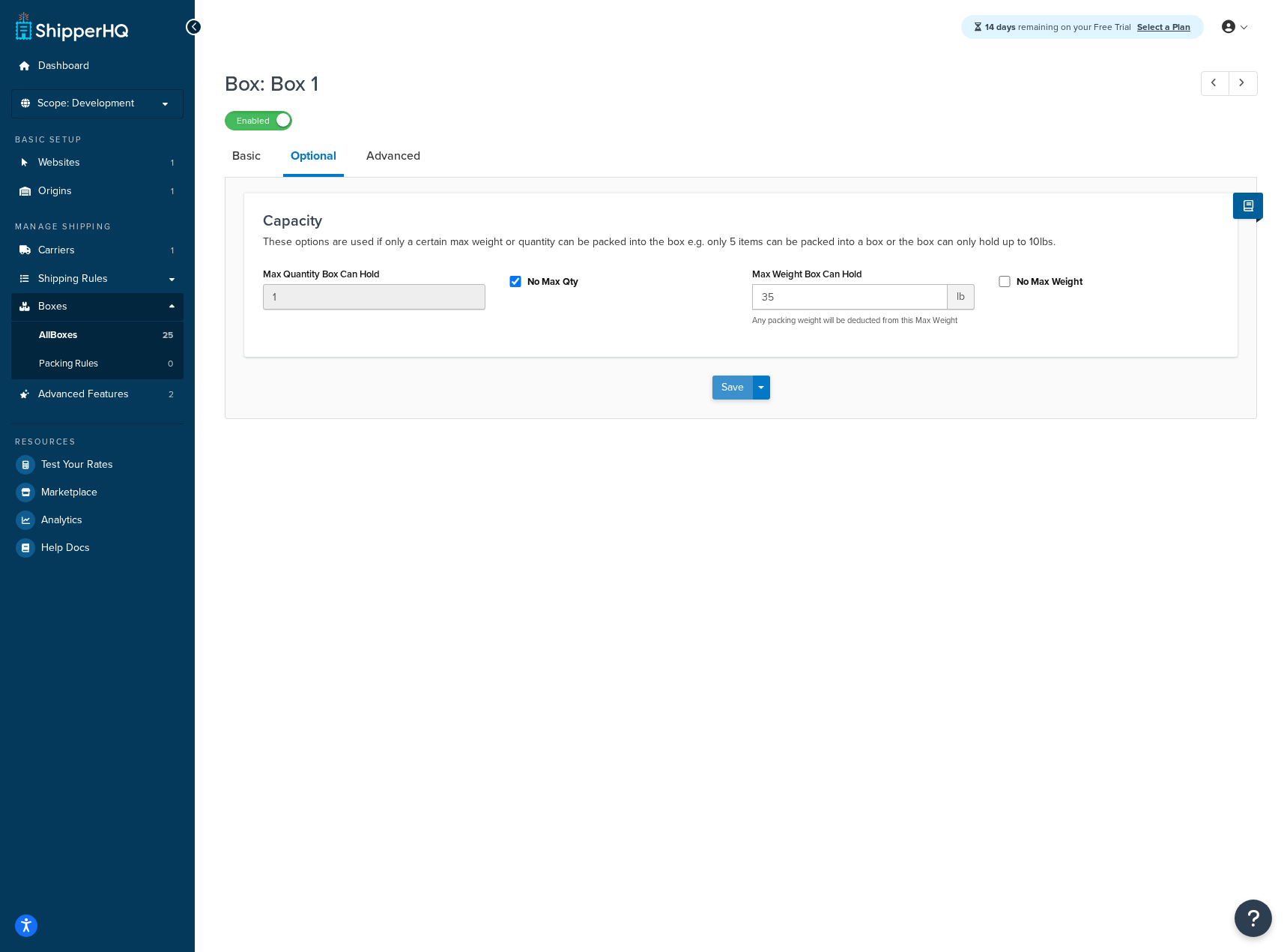
click at [736, 391] on button "Save" at bounding box center [733, 387] width 41 height 24
